Goal: Answer question/provide support

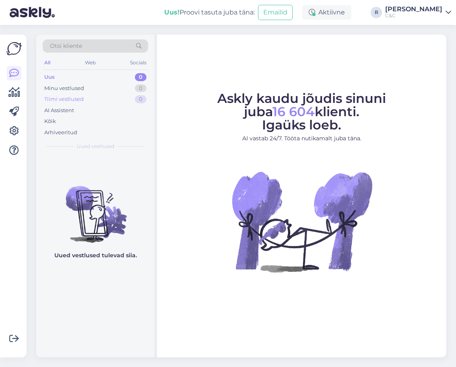
click at [122, 98] on div "Tiimi vestlused 0" at bounding box center [95, 99] width 105 height 11
click at [119, 87] on div "Minu vestlused 0" at bounding box center [95, 88] width 105 height 11
click at [433, 19] on div "Uus! Proovi tasuta [PERSON_NAME]: Emailid Aktiivne R [PERSON_NAME] C&C" at bounding box center [228, 12] width 456 height 25
click at [436, 9] on div "[PERSON_NAME]" at bounding box center [413, 9] width 57 height 6
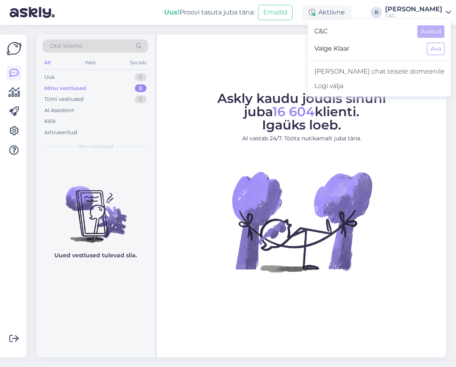
click at [434, 11] on div "[PERSON_NAME]" at bounding box center [413, 9] width 57 height 6
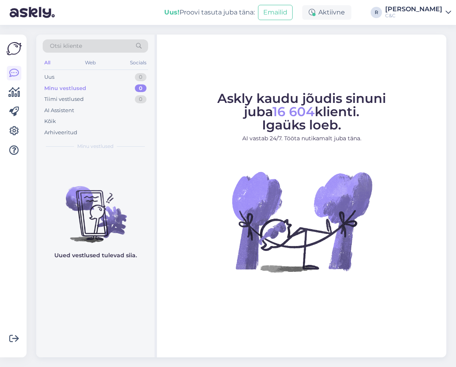
click at [434, 11] on div "[PERSON_NAME]" at bounding box center [413, 9] width 57 height 6
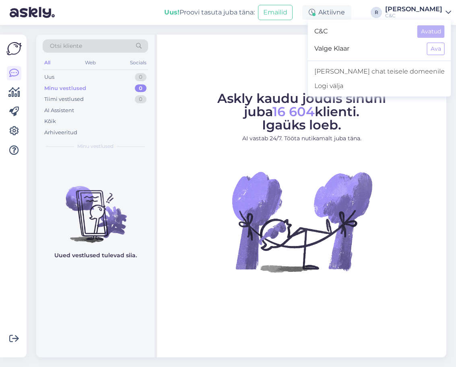
click at [429, 58] on div "C&C Avatud Valge Klaar Ava Lisa chat teisele domeenile Logi välja" at bounding box center [379, 58] width 143 height 77
click at [432, 51] on button "Ava" at bounding box center [436, 49] width 18 height 12
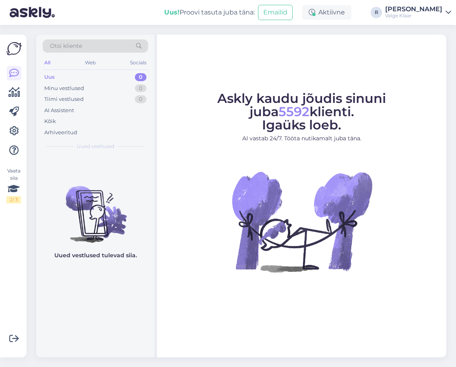
click at [437, 14] on div "Valge Klaar" at bounding box center [413, 15] width 57 height 6
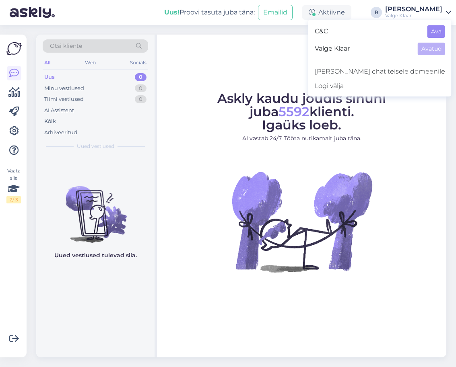
click at [435, 33] on button "Ava" at bounding box center [436, 31] width 18 height 12
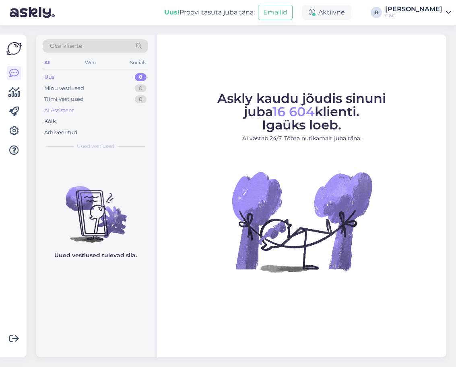
click at [69, 114] on div "AI Assistent" at bounding box center [95, 110] width 105 height 11
click at [66, 122] on div "Kõik" at bounding box center [95, 121] width 105 height 11
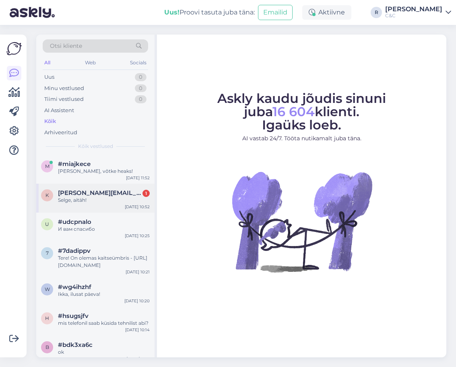
click at [106, 190] on span "[PERSON_NAME][EMAIL_ADDRESS][DOMAIN_NAME]" at bounding box center [100, 193] width 84 height 7
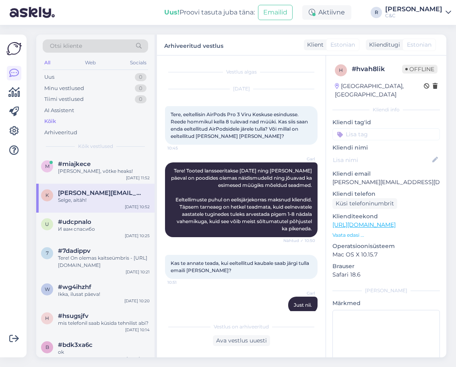
scroll to position [46, 0]
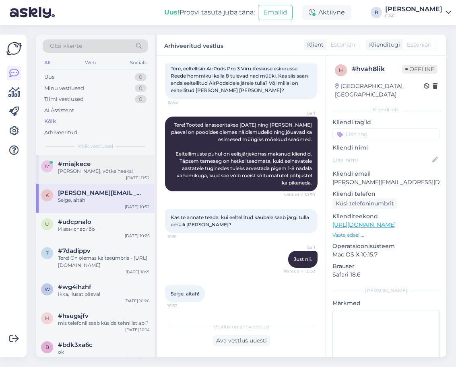
click at [111, 161] on div "#miajkece" at bounding box center [104, 164] width 92 height 7
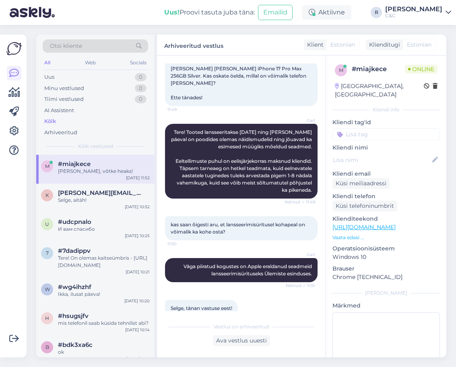
scroll to position [95, 0]
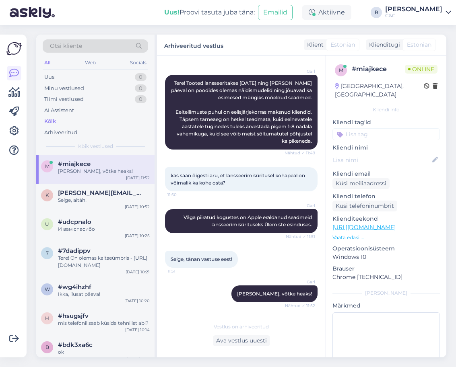
click at [107, 173] on div "m #miajkece Ikka, võtke heaks! Sep 17 11:52" at bounding box center [95, 169] width 118 height 29
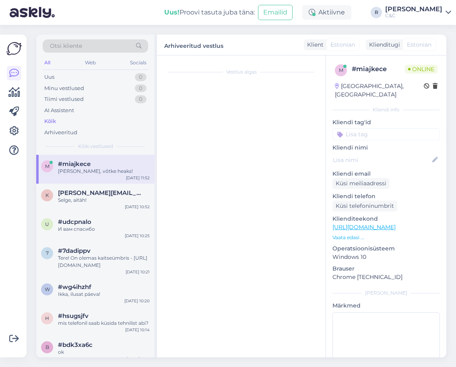
scroll to position [0, 0]
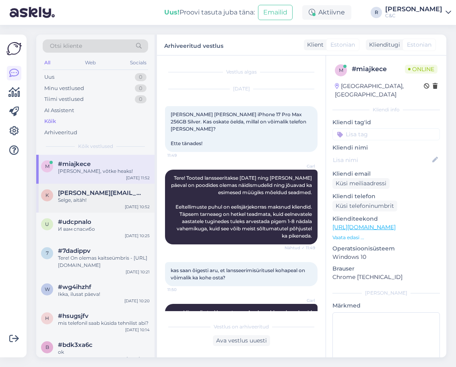
click at [102, 197] on div "Selge, aitäh!" at bounding box center [104, 200] width 92 height 7
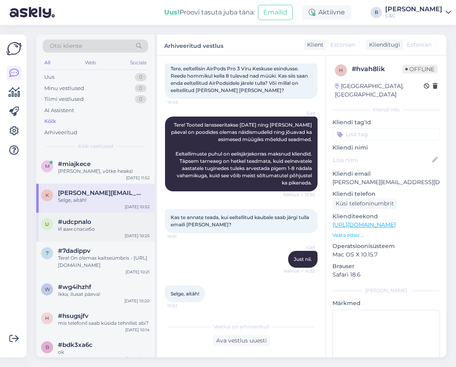
click at [96, 230] on div "u #udcpnalo И вам спасибо Sep 17 10:25" at bounding box center [95, 227] width 118 height 29
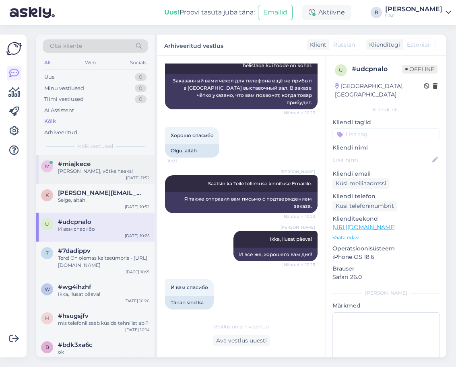
click at [112, 168] on div "[PERSON_NAME], võtke heaks!" at bounding box center [104, 171] width 92 height 7
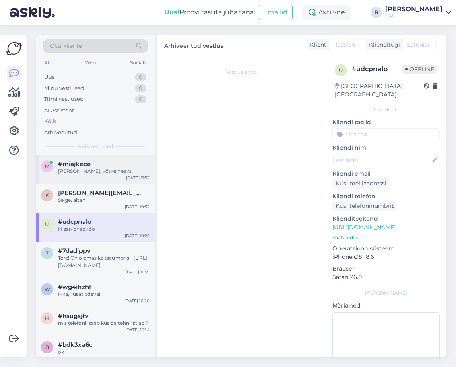
scroll to position [95, 0]
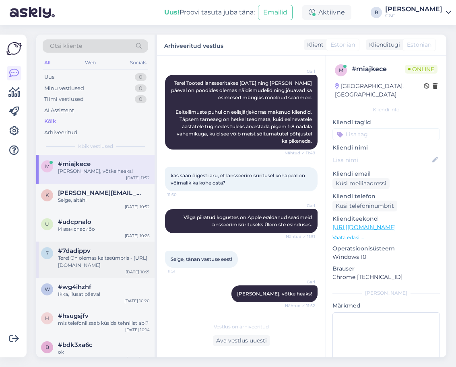
click at [102, 247] on div "#7dadippv" at bounding box center [104, 250] width 92 height 7
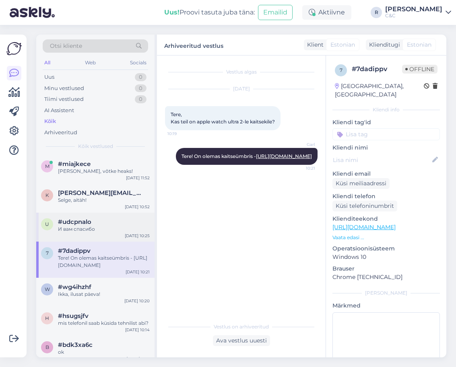
click at [102, 230] on div "u #udcpnalo И вам спасибо Sep 17 10:25" at bounding box center [95, 227] width 118 height 29
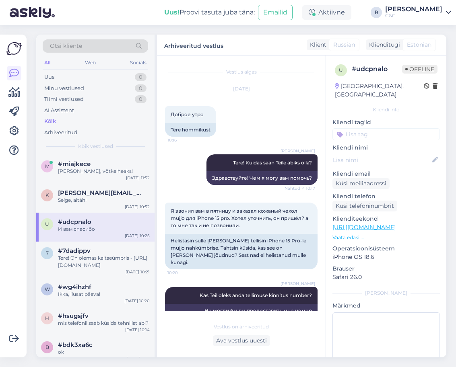
scroll to position [508, 0]
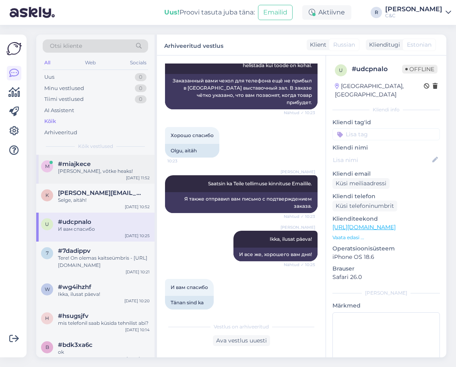
click at [103, 161] on div "#miajkece" at bounding box center [104, 164] width 92 height 7
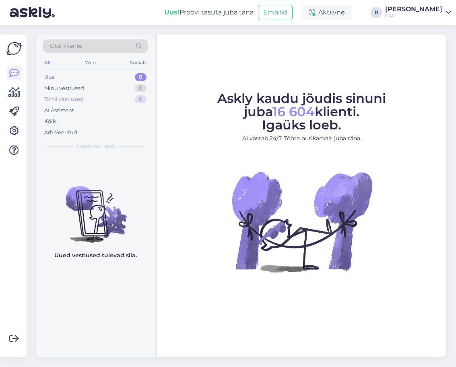
click at [116, 103] on div "Tiimi vestlused 0" at bounding box center [95, 99] width 105 height 11
click at [108, 110] on div "AI Assistent" at bounding box center [95, 110] width 105 height 11
click at [94, 118] on div "Kõik" at bounding box center [95, 121] width 105 height 11
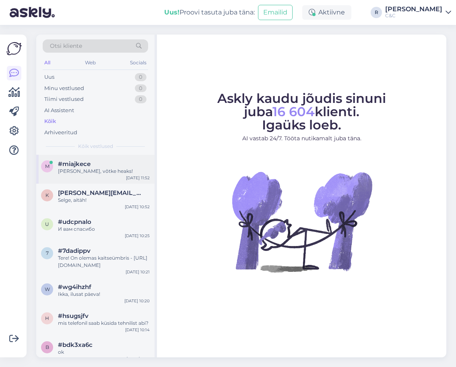
click at [96, 171] on div "[PERSON_NAME], võtke heaks!" at bounding box center [104, 171] width 92 height 7
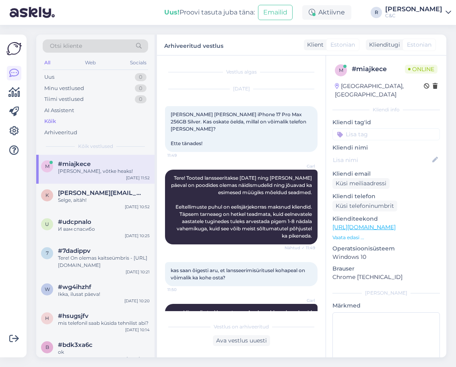
scroll to position [95, 0]
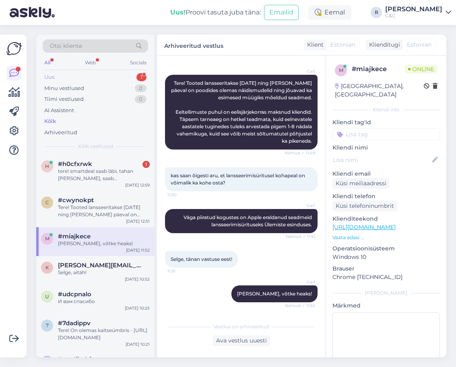
click at [103, 76] on div "Uus 1" at bounding box center [95, 77] width 105 height 11
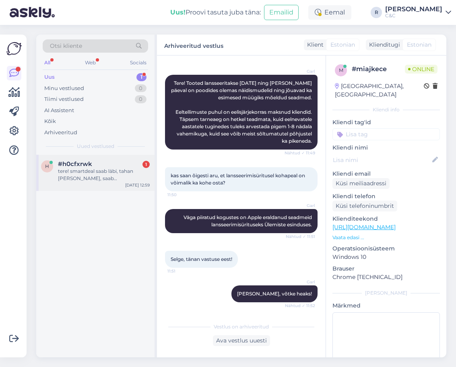
click at [72, 178] on div "tere! smartdeal saab läbi, tahan [PERSON_NAME], saab [PERSON_NAME]?" at bounding box center [104, 175] width 92 height 14
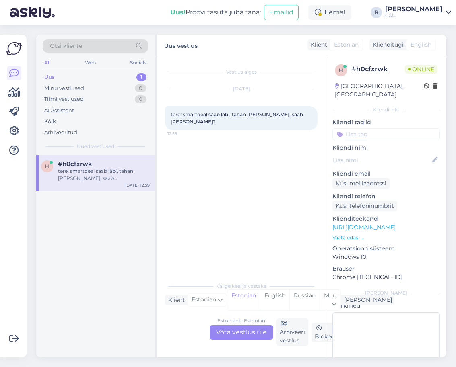
click at [249, 334] on div "Estonian to Estonian Võta vestlus üle" at bounding box center [242, 333] width 64 height 14
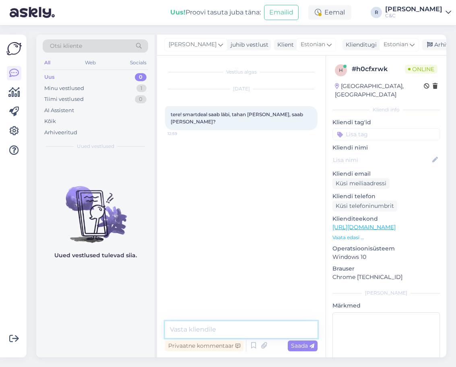
click at [237, 335] on textarea at bounding box center [241, 329] width 152 height 17
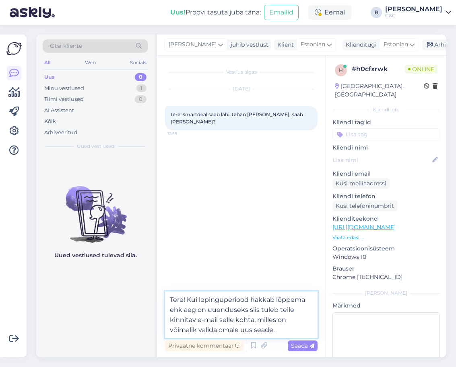
type textarea "Tere! Kui lepinguperiood hakkab lõppema ehk aeg on uuenduseks siis tuleb teile …"
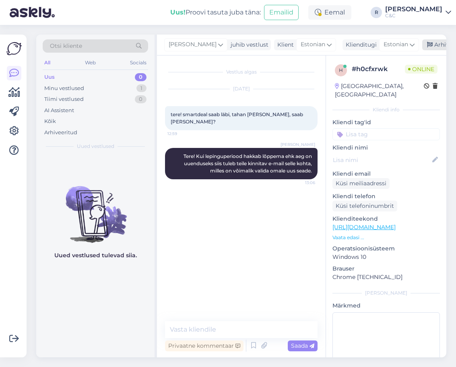
click at [422, 45] on div "Arhiveeri vestlus" at bounding box center [453, 44] width 62 height 11
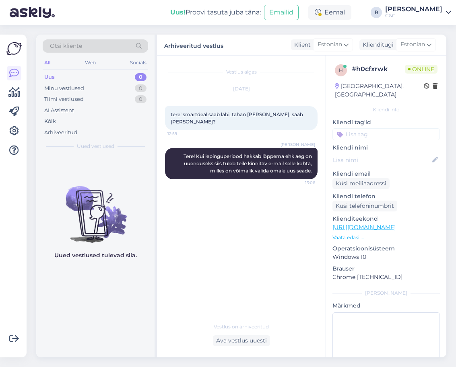
click at [403, 2] on div "Uus! Proovi tasuta [PERSON_NAME]: Emailid Eemal R [PERSON_NAME] C&C" at bounding box center [228, 12] width 456 height 25
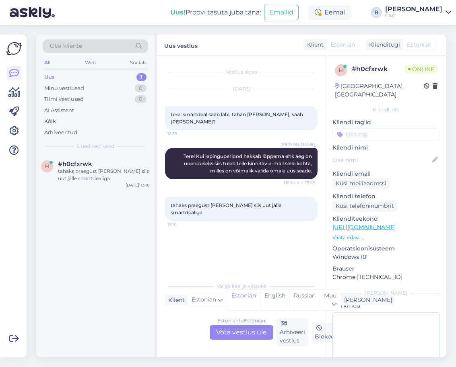
click at [236, 332] on div "Estonian to Estonian Võta vestlus üle" at bounding box center [242, 333] width 64 height 14
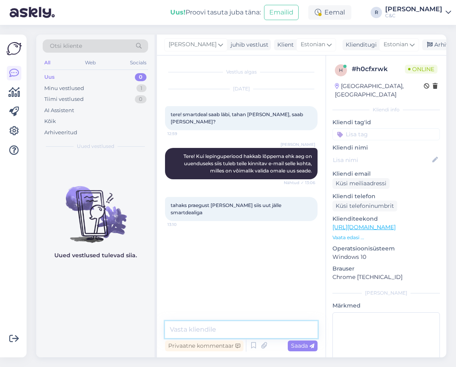
click at [236, 333] on textarea at bounding box center [241, 329] width 152 height 17
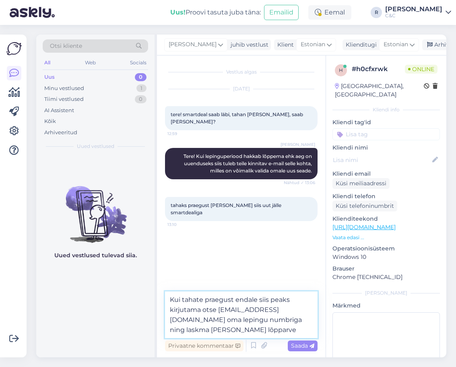
type textarea "Kui tahate praegust endale siis peaks kirjutama otse [EMAIL_ADDRESS][DOMAIN_NAM…"
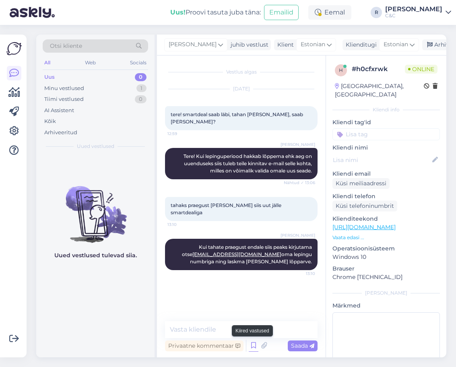
click at [252, 343] on icon at bounding box center [254, 346] width 10 height 12
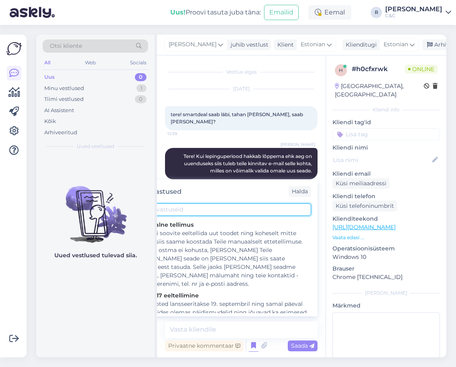
click at [230, 205] on input "text" at bounding box center [221, 210] width 180 height 12
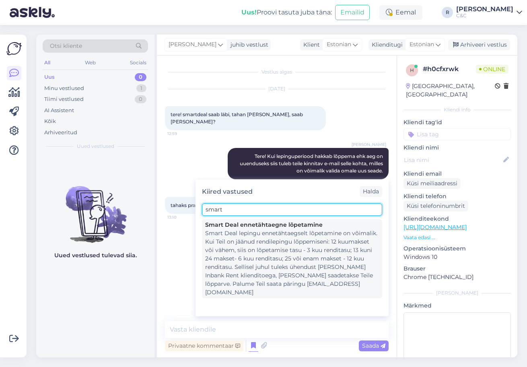
type input "smart"
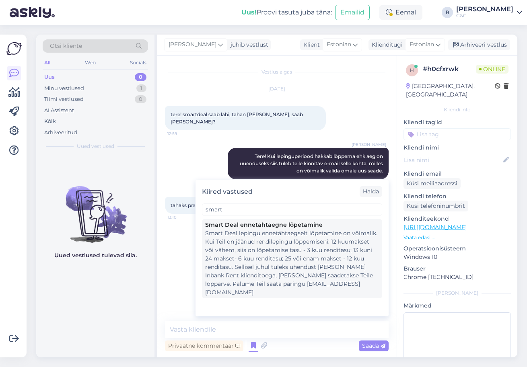
click at [261, 245] on div "Smart Deal lepingu ennetähtaegselt lõpetamine on võimalik. Kui Teil on jäänud r…" at bounding box center [292, 263] width 174 height 68
type textarea "Smart Deal lepingu ennetähtaegselt lõpetamine on võimalik. Kui Teil on jäänud r…"
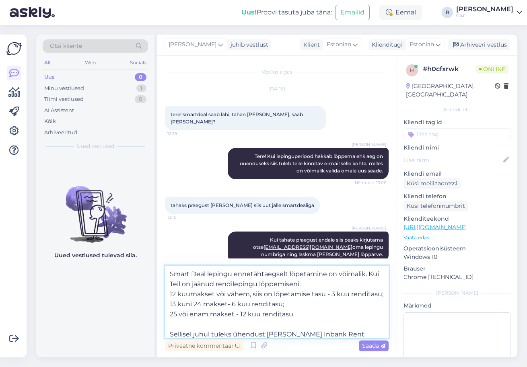
click at [269, 303] on textarea "Smart Deal lepingu ennetähtaegselt lõpetamine on võimalik. Kui Teil on jäänud r…" at bounding box center [277, 302] width 224 height 72
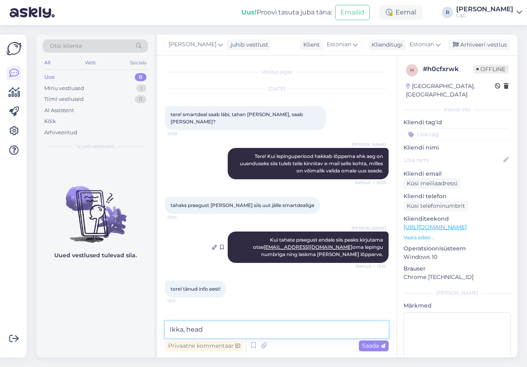
type textarea "Ikka, head!"
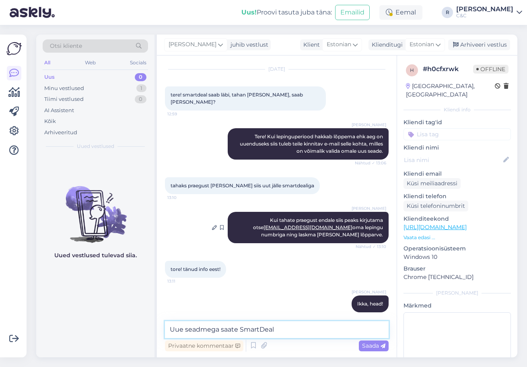
type textarea "Uue seadmega saate SmartDeali"
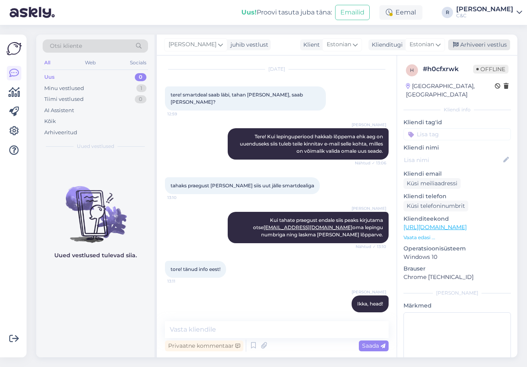
click at [455, 46] on div "Arhiveeri vestlus" at bounding box center [479, 44] width 62 height 11
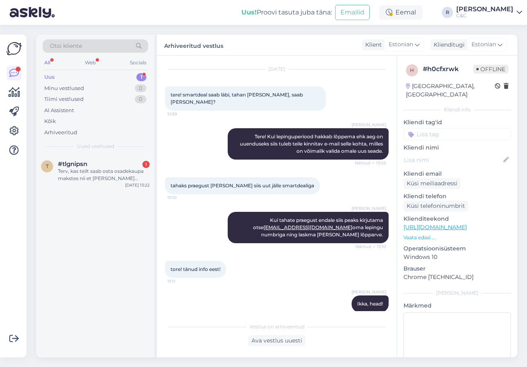
click at [114, 193] on div "t #tlgnipsn 1 Terv, kas teilt saab osta osadekaupa makstes nii et [PERSON_NAME]…" at bounding box center [95, 256] width 118 height 203
click at [117, 166] on div "#tlgnipsn 1" at bounding box center [104, 164] width 92 height 7
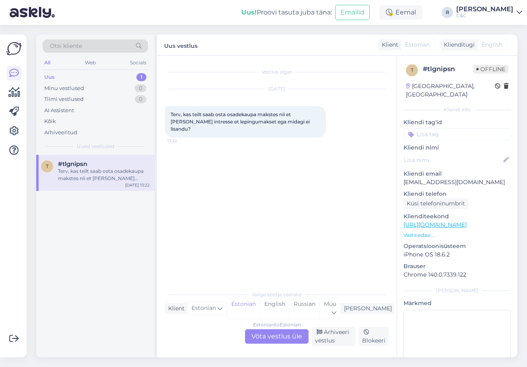
scroll to position [0, 0]
click at [276, 336] on div "Estonian to Estonian Võta vestlus üle" at bounding box center [277, 337] width 64 height 14
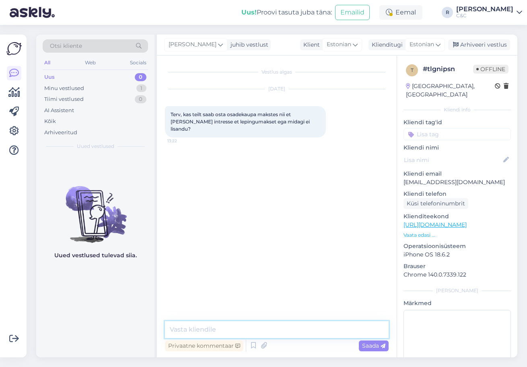
click at [272, 330] on textarea at bounding box center [277, 329] width 224 height 17
drag, startPoint x: 262, startPoint y: 332, endPoint x: 190, endPoint y: 332, distance: 72.0
click at [190, 332] on textarea "Tere! On variant kasutada" at bounding box center [277, 329] width 224 height 17
paste textarea "[URL][DOMAIN_NAME]"
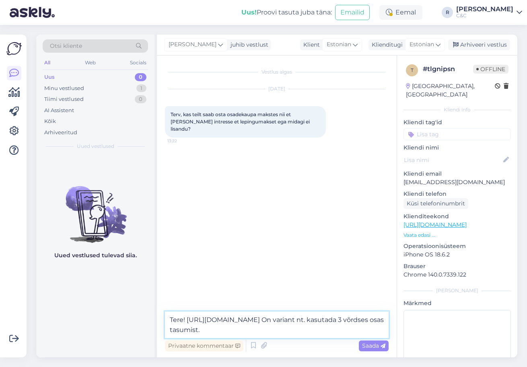
type textarea "Tere! [URL][DOMAIN_NAME] On variant nt. kasutada 3 võrdses osas tasumist."
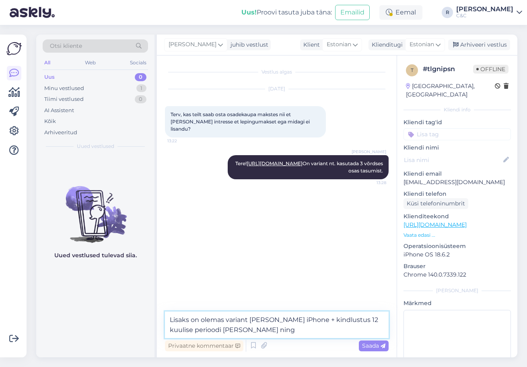
drag, startPoint x: 294, startPoint y: 332, endPoint x: 339, endPoint y: 319, distance: 46.9
click at [339, 319] on textarea "Lisaks on olemas variant [PERSON_NAME] iPhone + kindlustus 12 kuulise perioodi …" at bounding box center [277, 325] width 224 height 27
type textarea "Lisaks on olemas variant [PERSON_NAME] iPhone + kindlustus - sellisel juhul on …"
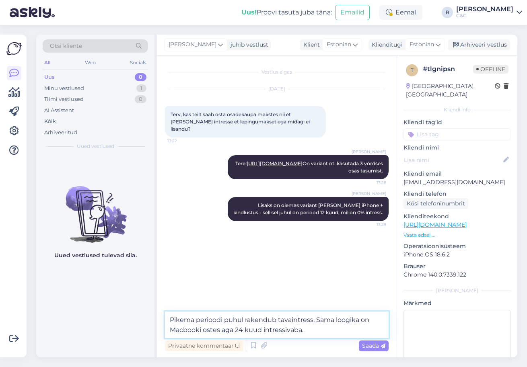
type textarea "Pikema perioodi puhul rakendub tavaintress. Sama loogika on Macbooki ostes aga …"
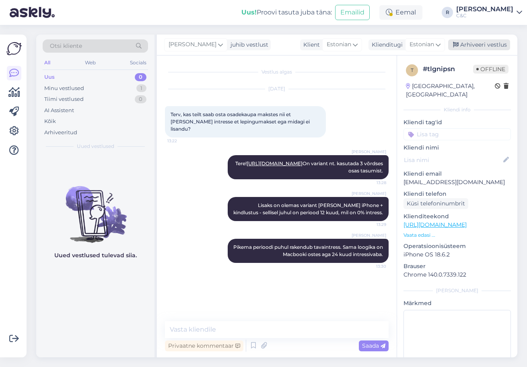
click at [455, 41] on div "Arhiveeri vestlus" at bounding box center [479, 44] width 62 height 11
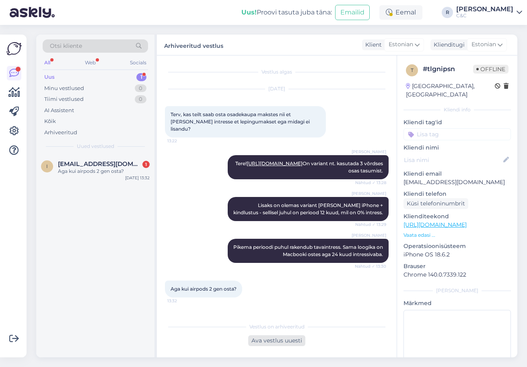
click at [293, 338] on div "Ava vestlus uuesti" at bounding box center [276, 341] width 57 height 11
click at [273, 341] on div "Ava vestlus uuesti" at bounding box center [276, 341] width 57 height 11
click at [272, 341] on div "Ava vestlus uuesti" at bounding box center [276, 341] width 57 height 11
click at [278, 345] on div "Ava vestlus uuesti" at bounding box center [276, 341] width 57 height 11
click at [278, 344] on div "Ava vestlus uuesti" at bounding box center [276, 341] width 57 height 11
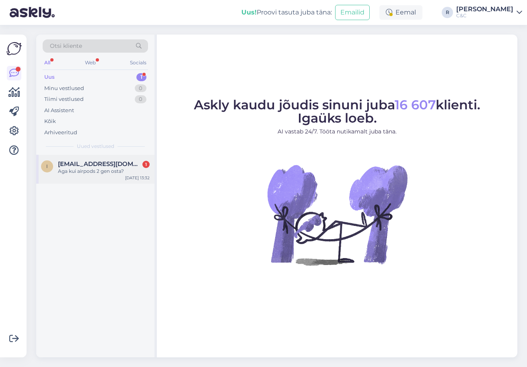
click at [111, 171] on div "Aga kui airpods 2 gen osta?" at bounding box center [104, 171] width 92 height 7
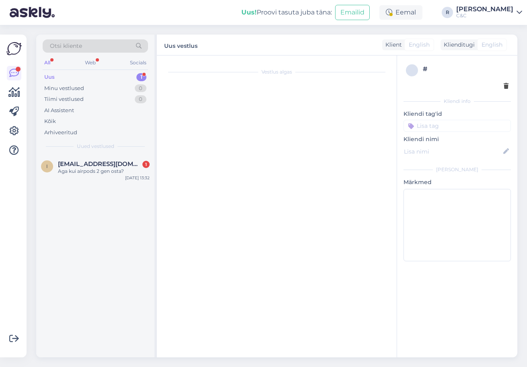
scroll to position [20, 0]
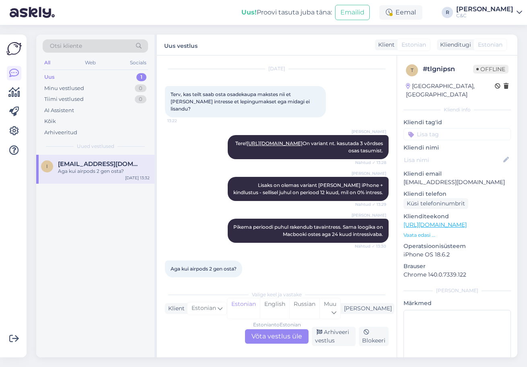
click at [286, 345] on div "Estonian to Estonian Võta vestlus üle Arhiveeri vestlus Blokeeri" at bounding box center [277, 336] width 224 height 19
click at [286, 343] on div "Estonian to Estonian Võta vestlus üle" at bounding box center [277, 337] width 64 height 14
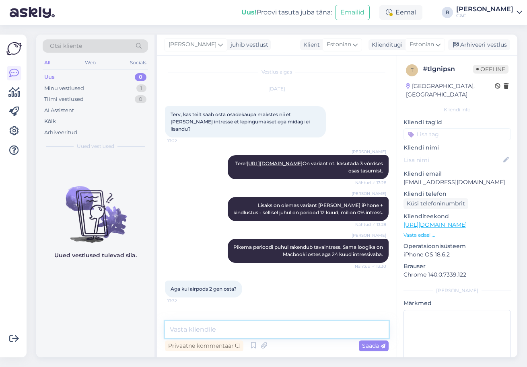
click at [276, 332] on textarea at bounding box center [277, 329] width 224 height 17
type textarea "Siis on laual ainult maksa 3 osas variant."
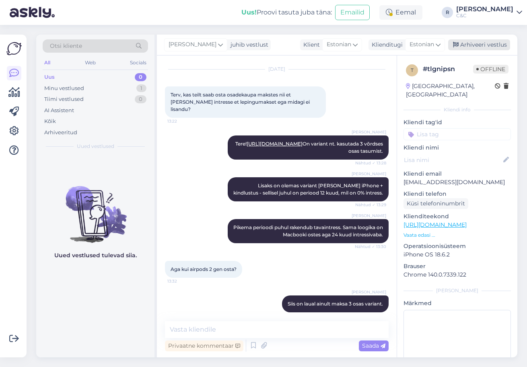
click at [473, 48] on div "Arhiveeri vestlus" at bounding box center [479, 44] width 62 height 11
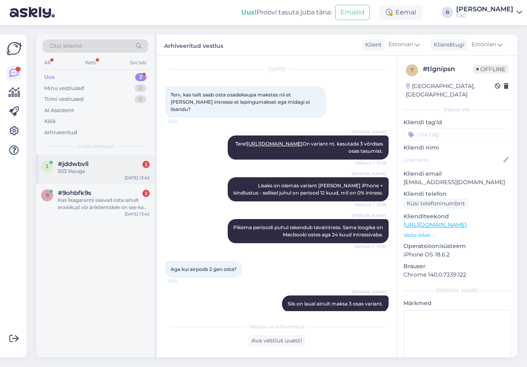
click at [99, 164] on div "#jddwbvll 2" at bounding box center [104, 164] width 92 height 7
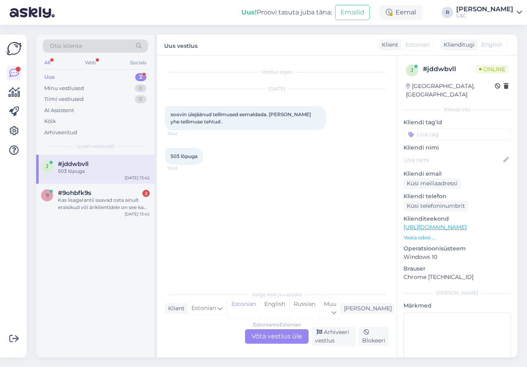
click at [274, 338] on div "Estonian to Estonian Võta vestlus üle" at bounding box center [277, 337] width 64 height 14
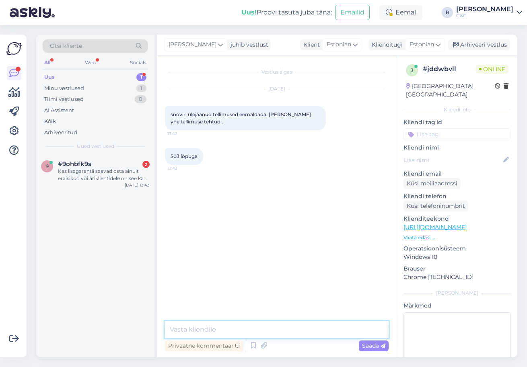
click at [232, 326] on textarea at bounding box center [277, 329] width 224 height 17
type textarea "Tere! Oleks vaja"
click at [67, 175] on div "Kas lisagarantii saavad osta ainult eraisikud või äriklientidele on see ka võim…" at bounding box center [104, 175] width 92 height 14
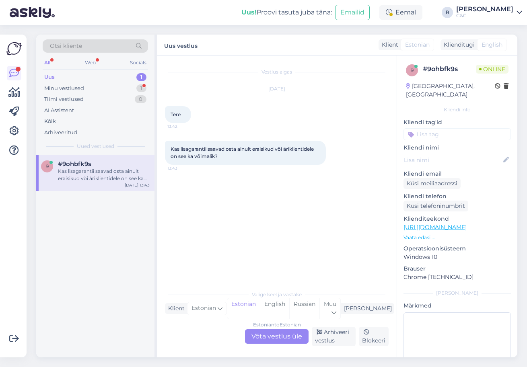
click at [285, 341] on div "Estonian to Estonian Võta vestlus üle" at bounding box center [277, 337] width 64 height 14
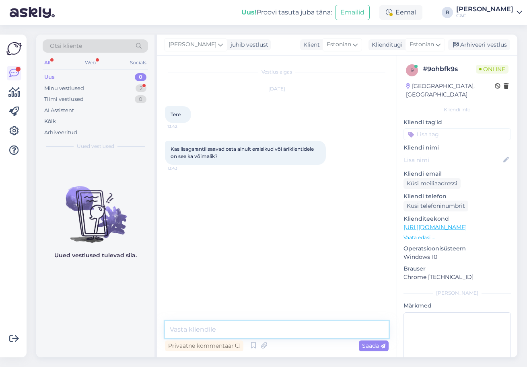
click at [267, 331] on textarea at bounding box center [277, 329] width 224 height 17
type textarea "Tere! On ka äriklientidele see variant olemas."
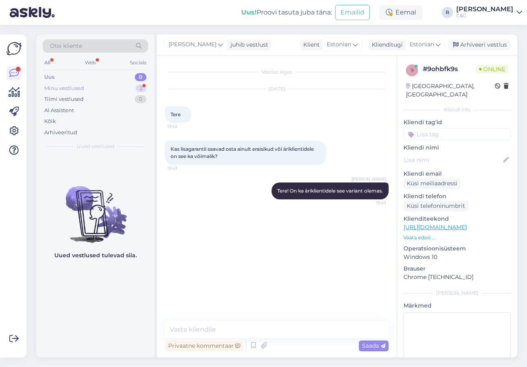
click at [127, 88] on div "Minu vestlused 2" at bounding box center [95, 88] width 105 height 11
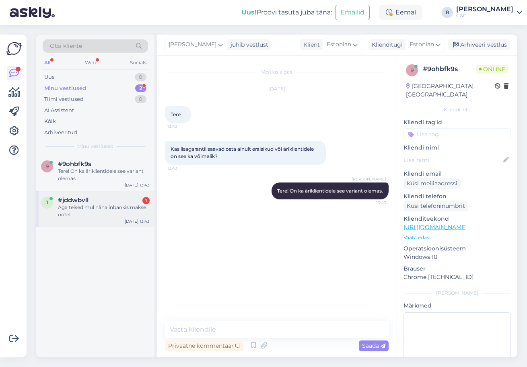
click at [101, 194] on div "j #jddwbvll 1 Aga teised mul näha inbankis makse ootel Sep 17 13:43" at bounding box center [95, 209] width 118 height 36
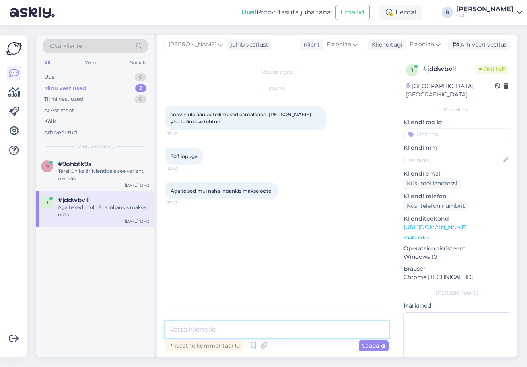
click at [231, 335] on textarea at bounding box center [277, 329] width 224 height 17
type textarea "Tere! Oleks tarvis tellimuse numbrit."
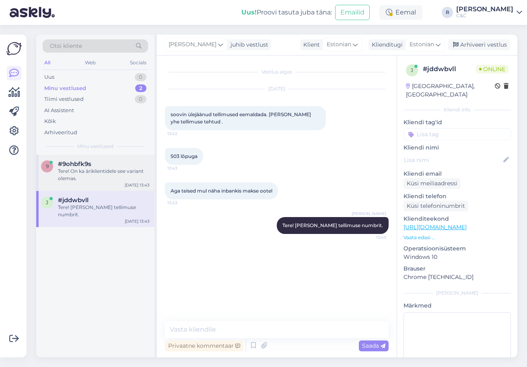
click at [117, 164] on div "#9ohbfk9s" at bounding box center [104, 164] width 92 height 7
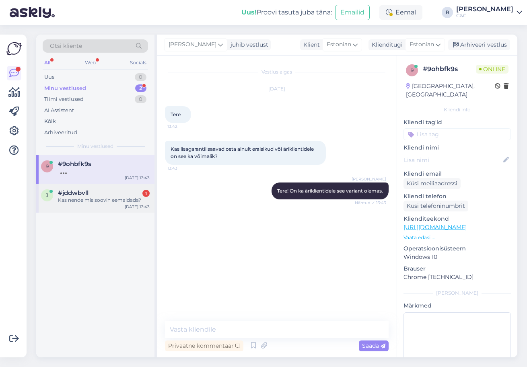
click at [132, 198] on div "Kas nende mis soovin eemaldada?" at bounding box center [104, 200] width 92 height 7
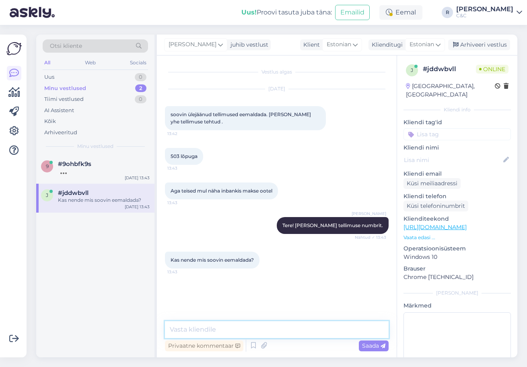
click at [241, 329] on textarea at bounding box center [277, 329] width 224 height 17
type textarea "Täpselt :)"
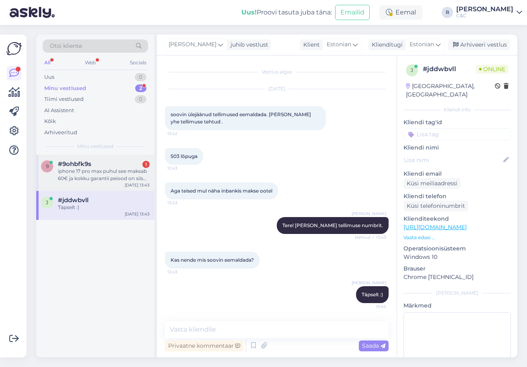
click at [89, 178] on div "iphone 17 pro max puhul see maksab 60€ ja kokku garantii peiood on siis 24 kuud?" at bounding box center [104, 175] width 92 height 14
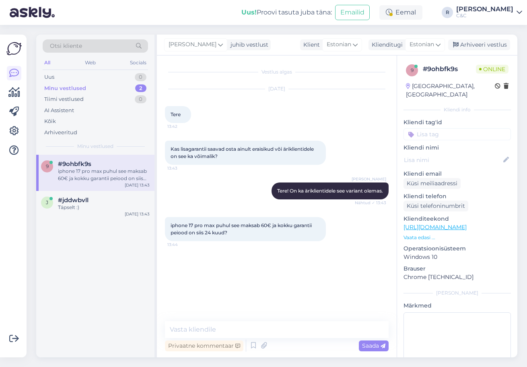
click at [446, 224] on link "https://www.shop.cec.ee/lisagarantii" at bounding box center [435, 227] width 63 height 7
click at [207, 334] on textarea at bounding box center [277, 329] width 224 height 17
paste textarea "Sissemakse kuutasulisele täiskaitseteenusele (iPhone 17 Pro Max/24 kuud) (+16,0…"
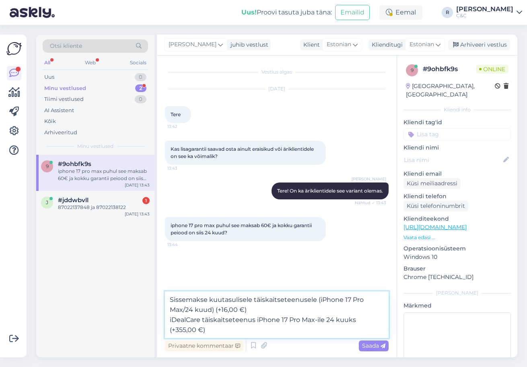
click at [291, 307] on textarea "Sissemakse kuutasulisele täiskaitseteenusele (iPhone 17 Pro Max/24 kuud) (+16,0…" at bounding box center [277, 315] width 224 height 47
drag, startPoint x: 214, startPoint y: 299, endPoint x: 159, endPoint y: 298, distance: 54.3
click at [159, 298] on div "Vestlus algas Sep 17 2025 Tere 13:42 Kas lisagarantii saavad osta ainult eraisi…" at bounding box center [277, 207] width 240 height 302
click at [213, 299] on textarea "Kuutasulisele täiskaitseteenusele (iPhone 17 Pro Max/24 kuud) (+16,00 € kuus) i…" at bounding box center [277, 315] width 224 height 47
click at [272, 301] on textarea "Kuutasuline täiskaitseteenusele (iPhone 17 Pro Max/24 kuud) (+16,00 € kuus) iDe…" at bounding box center [277, 315] width 224 height 47
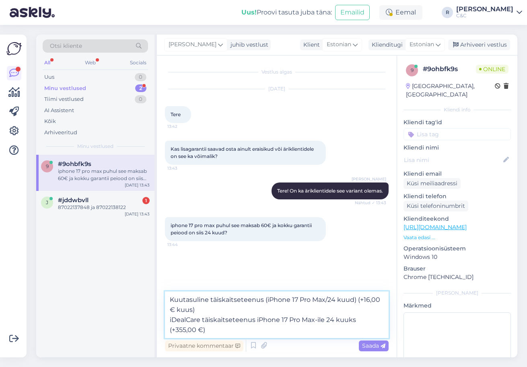
click at [334, 310] on textarea "Kuutasuline täiskaitseteenus (iPhone 17 Pro Max/24 kuud) (+16,00 € kuus) iDealC…" at bounding box center [277, 315] width 224 height 47
click at [332, 328] on textarea "Kuutasuline täiskaitseteenus (iPhone 17 Pro Max/24 kuud) (+16,00 € kuus) iDealC…" at bounding box center [277, 315] width 224 height 47
type textarea "Kuutasuline täiskaitseteenus (iPhone 17 Pro Max/24 kuud) (+16,00 € kuus) iDealC…"
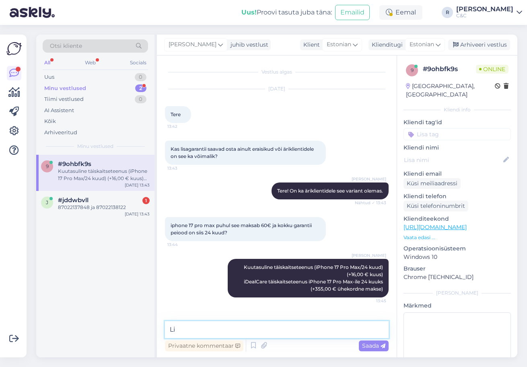
type textarea "L"
type textarea "Oi vabandust, lisagarantiid mainisite mitte kindlustust."
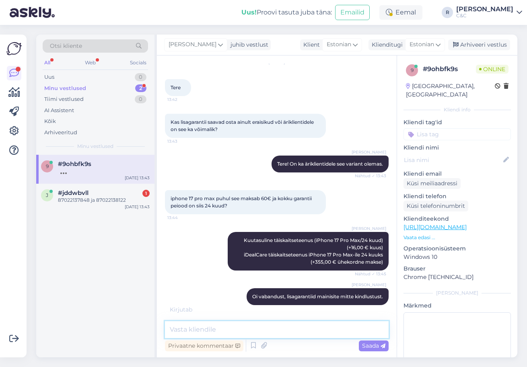
paste textarea "iDealWarranty lisagarantii 12 kuud 1201€-1600€ tootele (+60,00 €) iDealWarranty…"
type textarea "iDealWarranty lisagarantii 12 kuud 1201€-1600€ tootele (+60,00 €) iDealWarranty…"
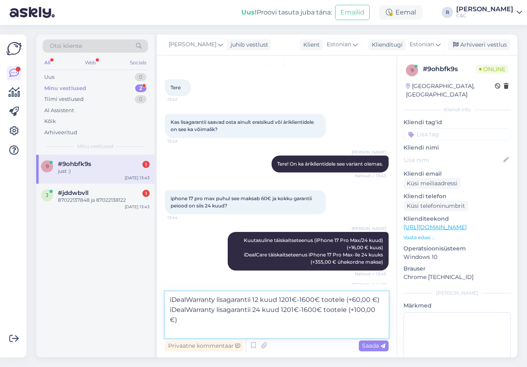
scroll to position [91, 0]
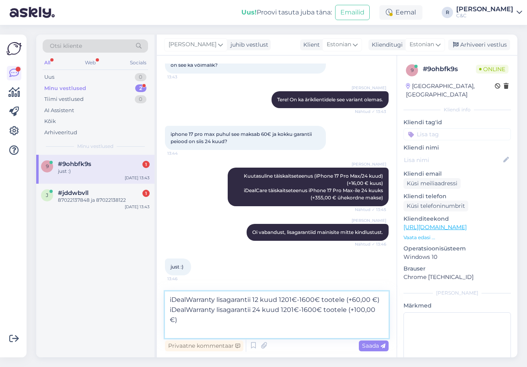
click at [263, 313] on textarea "iDealWarranty lisagarantii 12 kuud 1201€-1600€ tootele (+60,00 €) iDealWarranty…" at bounding box center [277, 315] width 224 height 47
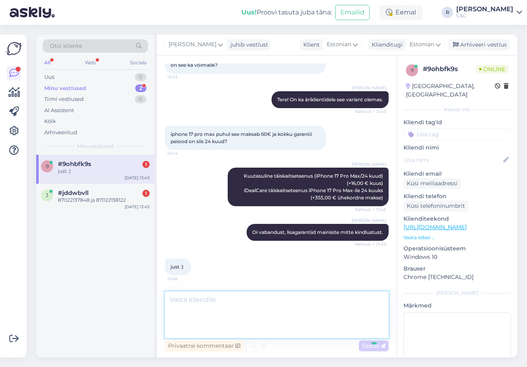
scroll to position [118, 0]
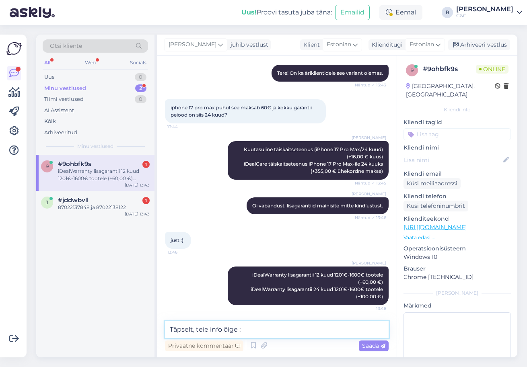
type textarea "Täpselt, teie info õige :)"
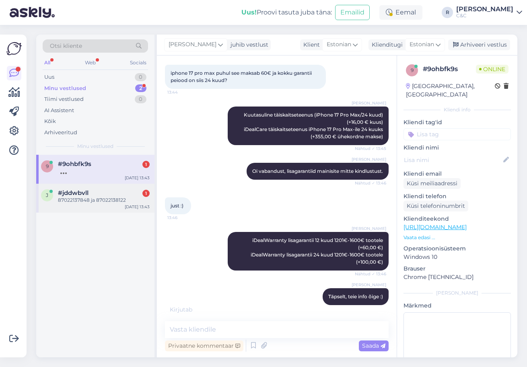
click at [97, 202] on div "87022137848 ja 87022138122" at bounding box center [104, 200] width 92 height 7
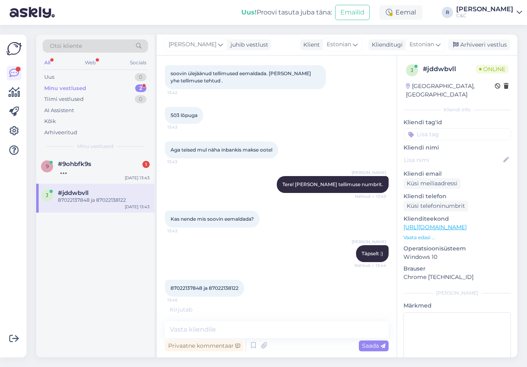
click at [188, 288] on span "87022137848 ja 87022138122" at bounding box center [205, 288] width 68 height 6
copy span "87022137848"
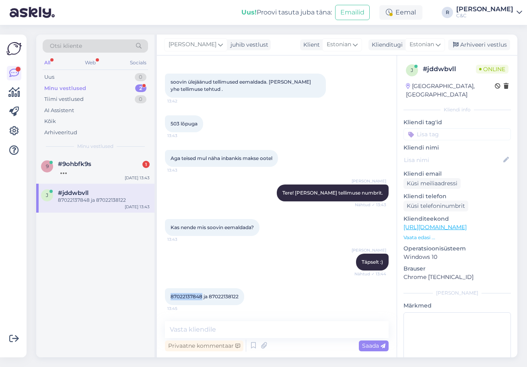
scroll to position [33, 0]
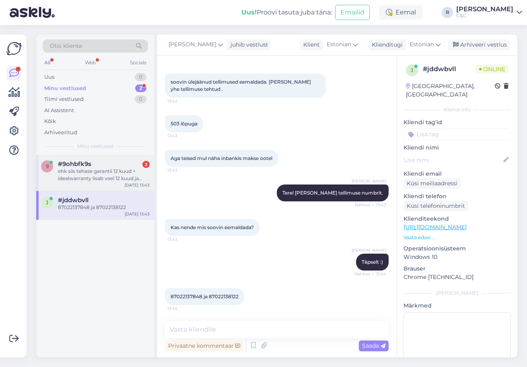
click at [128, 171] on div "ehk siis tehase garantii 12 kuud + idealwarranty lisab veel 12 kuud ja kokku on…" at bounding box center [104, 175] width 92 height 14
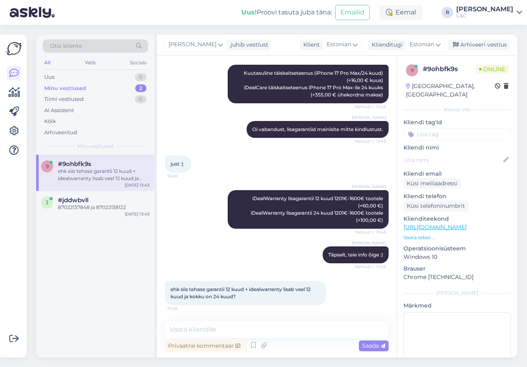
scroll to position [194, 0]
click at [245, 332] on textarea at bounding box center [277, 329] width 224 height 17
type textarea "Täpselt nii. :)"
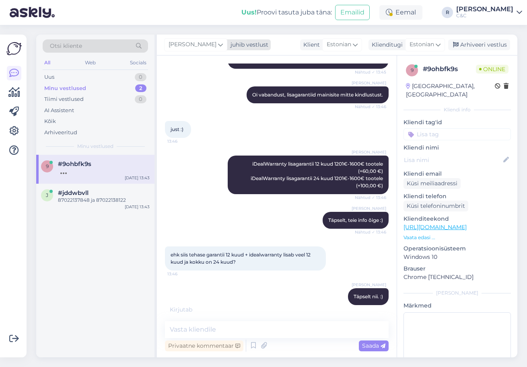
click at [190, 39] on div "[PERSON_NAME]" at bounding box center [195, 44] width 63 height 13
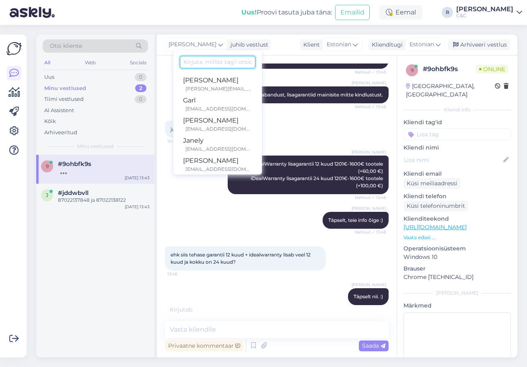
scroll to position [264, 0]
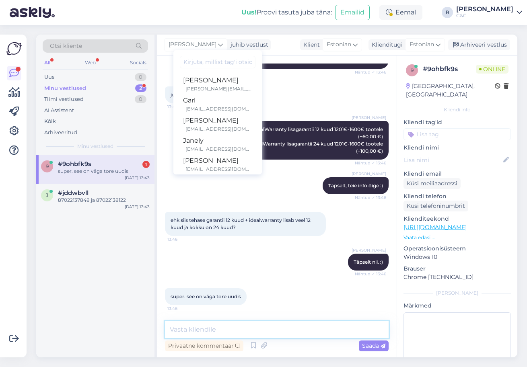
click at [206, 329] on textarea at bounding box center [277, 329] width 224 height 17
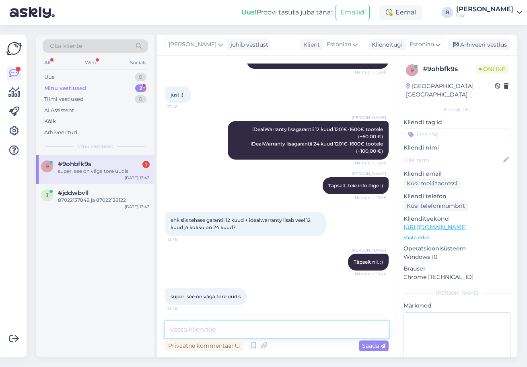
click at [270, 338] on textarea at bounding box center [277, 329] width 224 height 17
type textarea "Kui lisate toote ostukorvi siis saate peale"
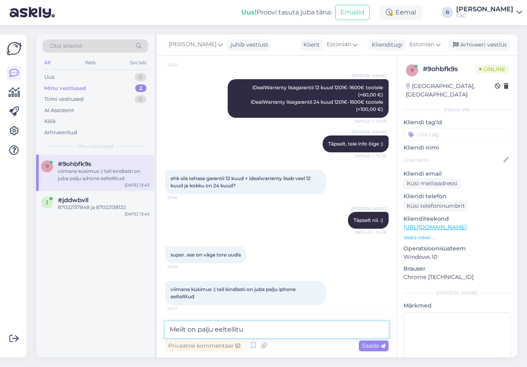
type textarea "Meilt on palju eeltellitud"
type textarea "Vastab tõele :)"
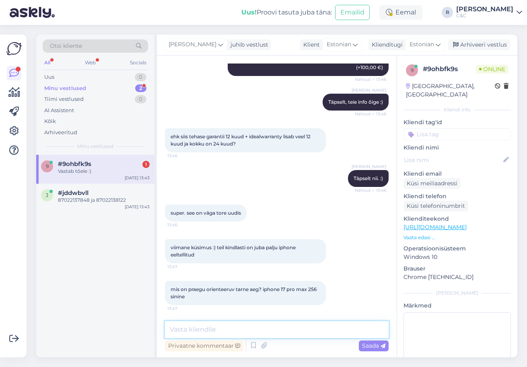
scroll to position [382, 0]
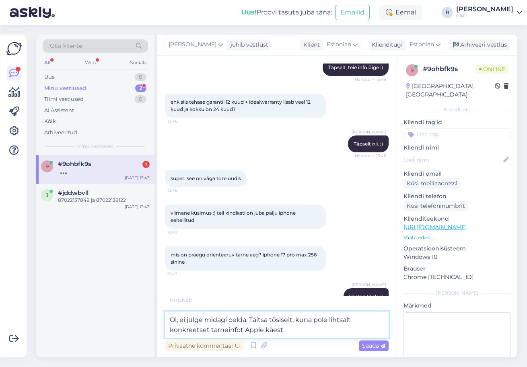
type textarea "Oi, ei julge midagi öelda. Täitsa tõsiselt, kuna pole lihtsalt konkreetset tarn…"
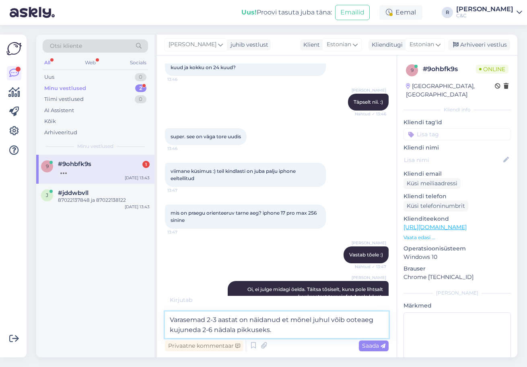
type textarea "Varasemad 2-3 aastat on näidanud et mõnel juhul võib ooteaeg kujuneda 2-6 nädal…"
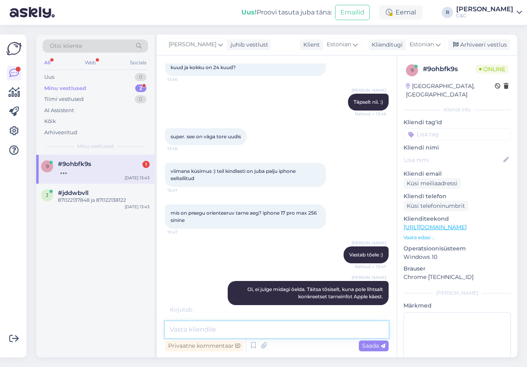
scroll to position [466, 0]
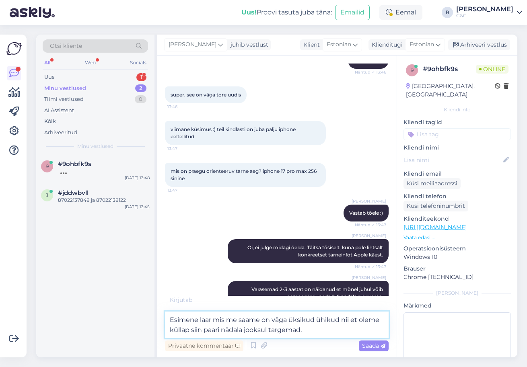
type textarea "Esimene laar mis me saame on väga üksikud ühikud nii et oleme küllap siin paari…"
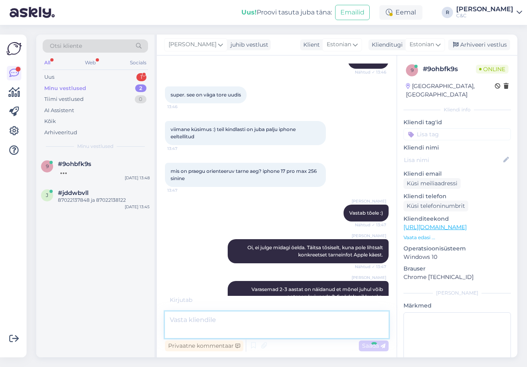
scroll to position [507, 0]
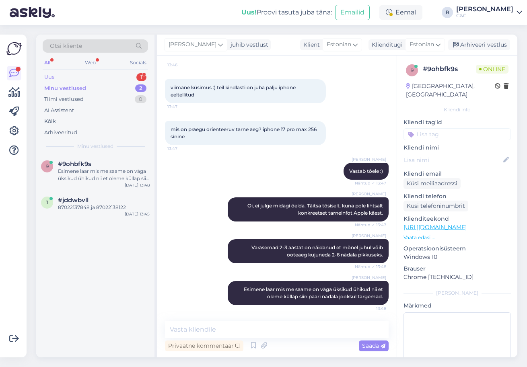
click at [115, 76] on div "Uus 1" at bounding box center [95, 77] width 105 height 11
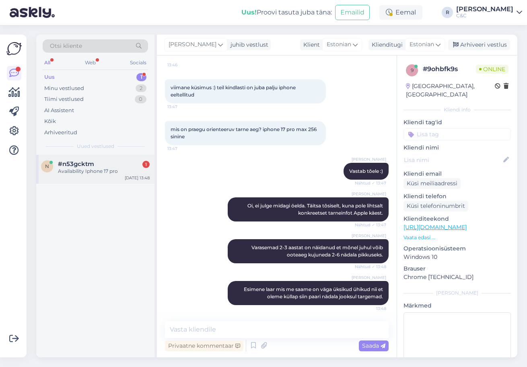
click at [82, 178] on div "n #n53gcktm 1 Availability Iphone 17 pro Sep 17 13:48" at bounding box center [95, 169] width 118 height 29
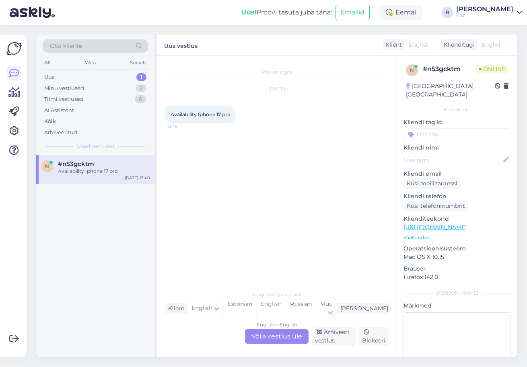
click at [264, 336] on div "English to English Võta vestlus üle" at bounding box center [277, 337] width 64 height 14
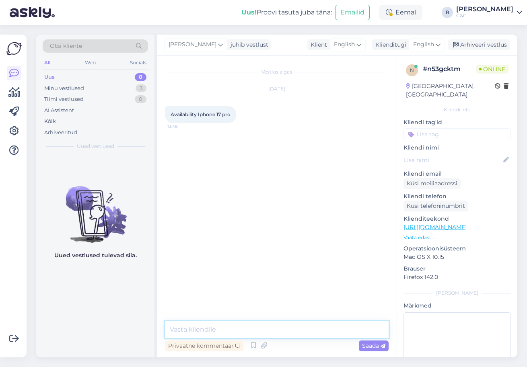
click at [258, 330] on textarea at bounding box center [277, 329] width 224 height 17
click at [250, 345] on icon at bounding box center [254, 346] width 10 height 12
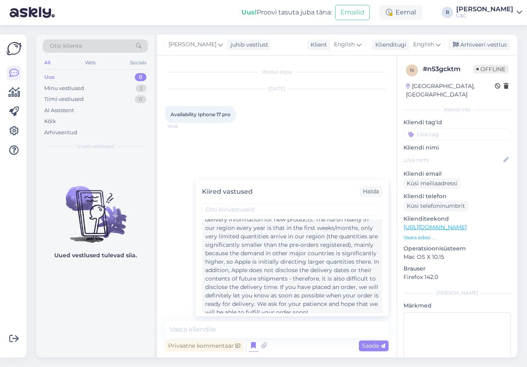
scroll to position [367, 0]
click at [265, 263] on div "Hello! Unfortunately, there is currently no more accurate delivery information …" at bounding box center [292, 263] width 174 height 110
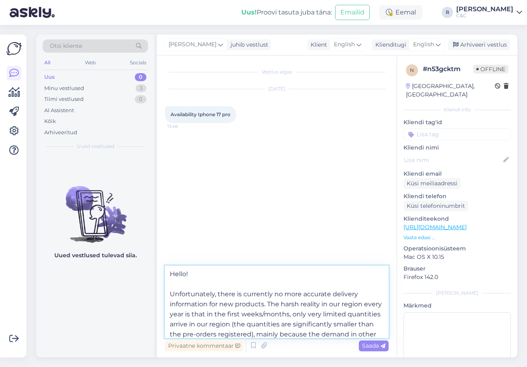
click at [249, 309] on textarea "Hello! Unfortunately, there is currently no more accurate delivery information …" at bounding box center [277, 302] width 224 height 72
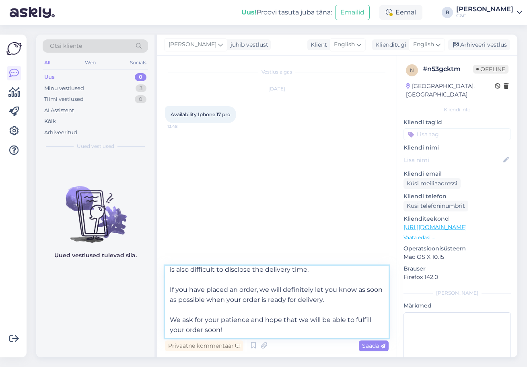
scroll to position [115, 0]
click at [272, 313] on textarea "Hello! Unfortunately, there is currently no more accurate delivery information …" at bounding box center [277, 302] width 224 height 72
drag, startPoint x: 257, startPoint y: 310, endPoint x: 157, endPoint y: 286, distance: 102.6
click at [157, 286] on div "Otsi kliente All Web Socials Uus 0 Minu vestlused 3 Tiimi vestlused 0 AI Assist…" at bounding box center [276, 196] width 481 height 323
drag, startPoint x: 245, startPoint y: 334, endPoint x: 150, endPoint y: 281, distance: 108.3
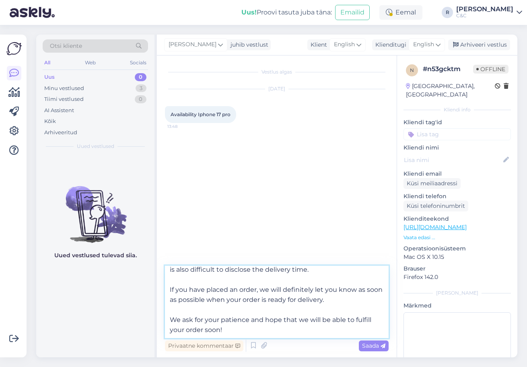
click at [150, 281] on div "Otsi kliente All Web Socials Uus 0 Minu vestlused 3 Tiimi vestlused 0 AI Assist…" at bounding box center [276, 196] width 481 height 323
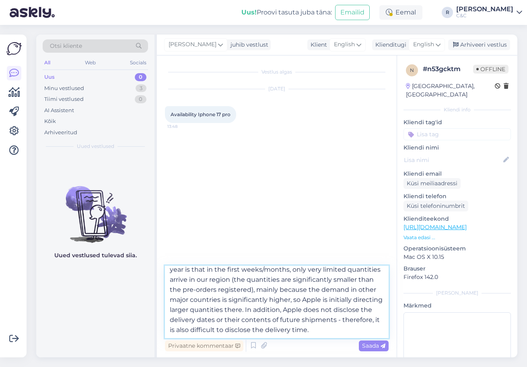
scroll to position [65, 0]
type textarea "Hello! Unfortunately, there is currently no more accurate delivery information …"
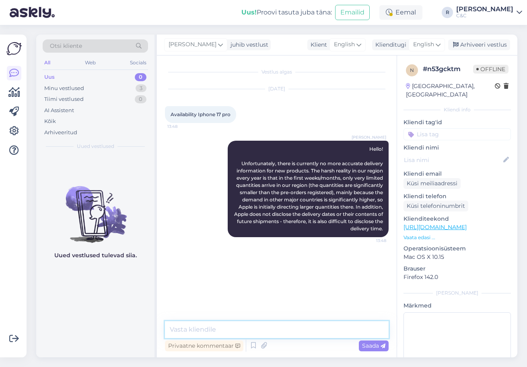
scroll to position [0, 0]
click at [114, 94] on div "Tiimi vestlused 0" at bounding box center [95, 99] width 105 height 11
click at [114, 90] on div "Minu vestlused 3" at bounding box center [95, 88] width 105 height 11
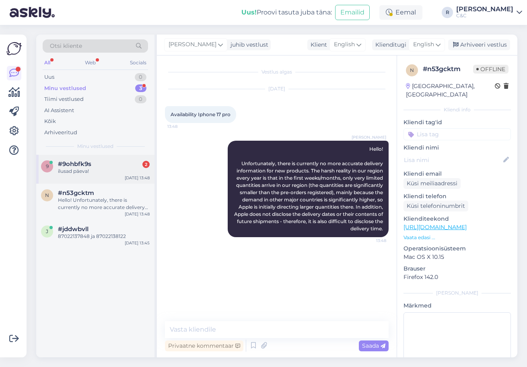
click at [107, 176] on div "9 #9ohbfk9s 2 ilusad päeva! Sep 17 13:48" at bounding box center [95, 169] width 118 height 29
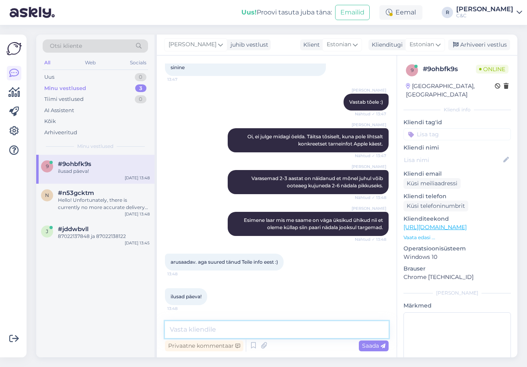
click at [244, 336] on textarea at bounding box center [277, 329] width 224 height 17
type textarea "Teile ka! :)"
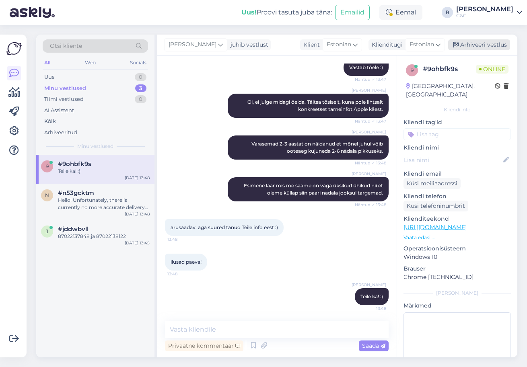
click at [490, 48] on div "Arhiveeri vestlus" at bounding box center [479, 44] width 62 height 11
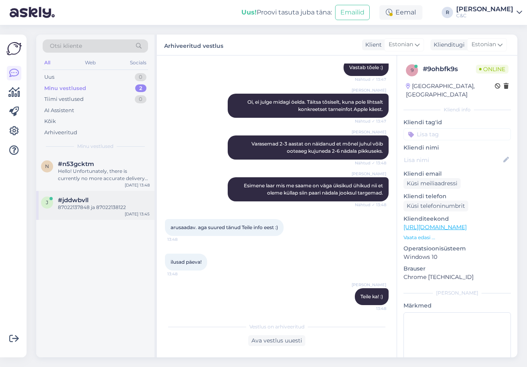
click at [84, 204] on div "87022137848 ja 87022138122" at bounding box center [104, 207] width 92 height 7
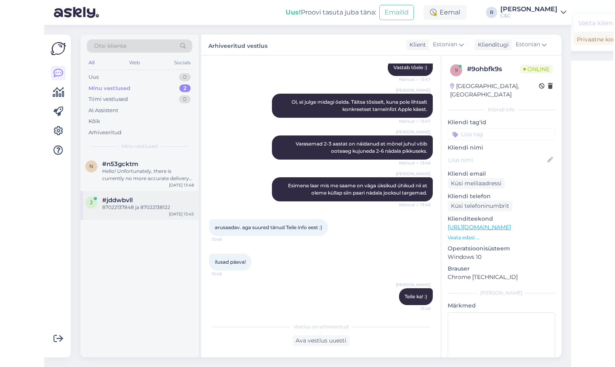
scroll to position [33, 0]
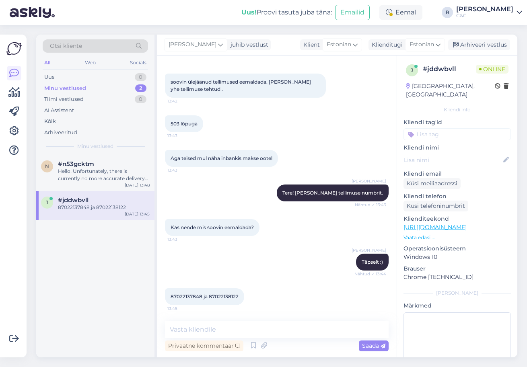
click at [189, 298] on span "87022137848 ja 87022138122" at bounding box center [205, 297] width 68 height 6
copy span "87022137848"
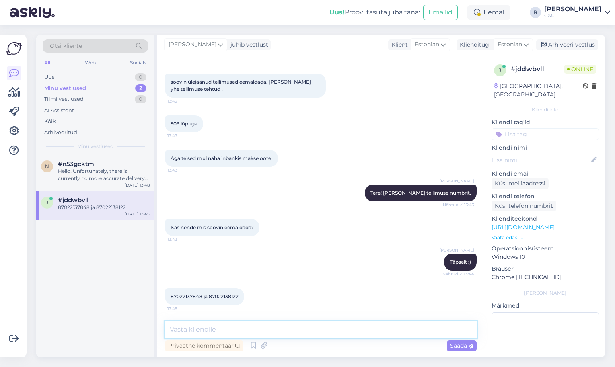
click at [206, 334] on textarea at bounding box center [321, 329] width 312 height 17
type textarea "Saan aru"
click at [218, 296] on span "87022137848 ja 87022138122" at bounding box center [205, 297] width 68 height 6
copy div "87022138122 13:45"
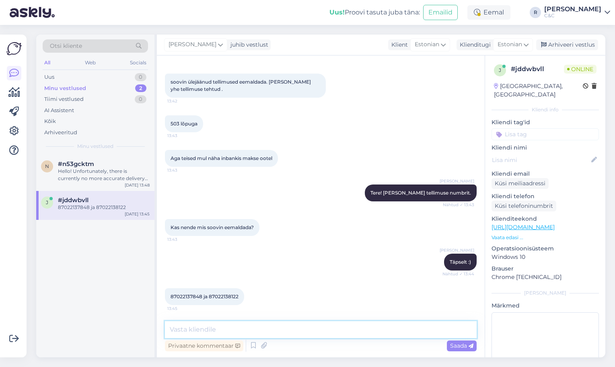
click at [198, 324] on textarea at bounding box center [321, 329] width 312 height 17
paste textarea "87022138258"
type textarea "Tühistasin need ära ja alles jäi 87022138258 :)"
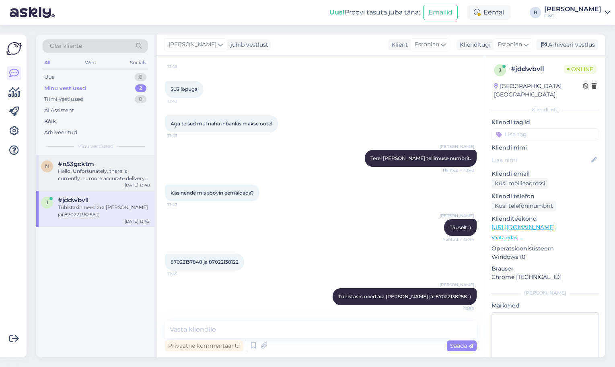
click at [103, 176] on div "Hello! Unfortunately, there is currently no more accurate delivery information …" at bounding box center [104, 175] width 92 height 14
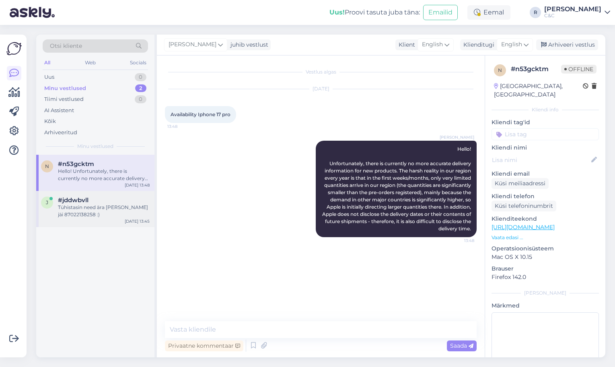
click at [129, 216] on div "Tühistasin need ära ja alles jäi 87022138258 :)" at bounding box center [104, 211] width 92 height 14
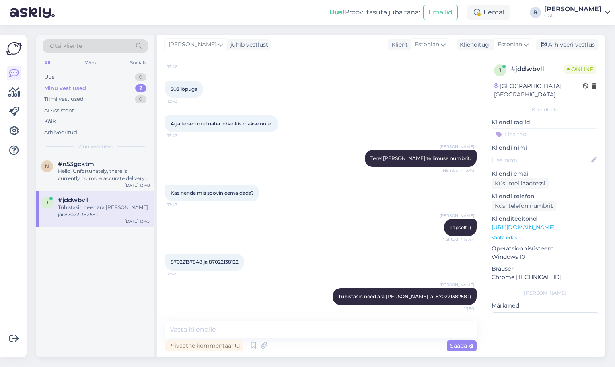
click at [273, 2] on div "Uus! Proovi tasuta [PERSON_NAME]: Emailid Eemal R [PERSON_NAME] C&C" at bounding box center [307, 12] width 615 height 25
click at [196, 324] on textarea at bounding box center [321, 329] width 312 height 17
type textarea "J"
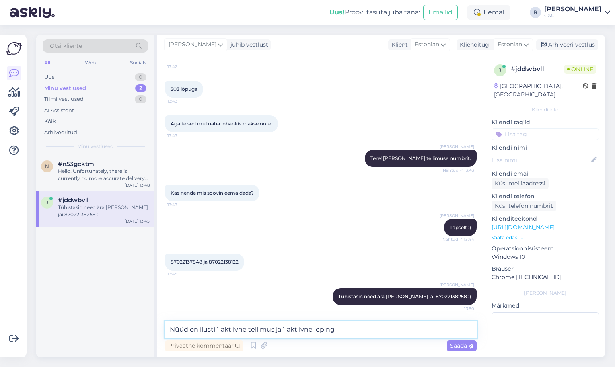
type textarea "Nüüd on ilusti 1 aktiivne tellimus ja 1 aktiivne leping."
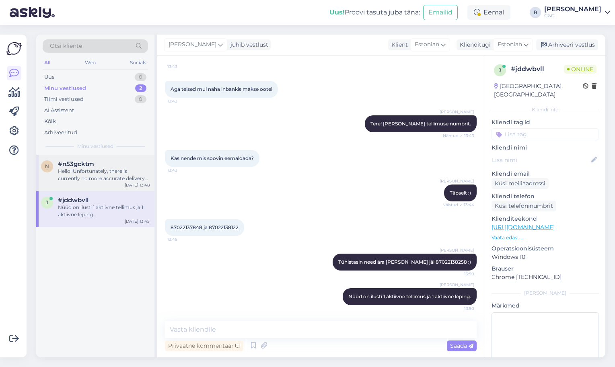
click at [105, 170] on div "Hello! Unfortunately, there is currently no more accurate delivery information …" at bounding box center [104, 175] width 92 height 14
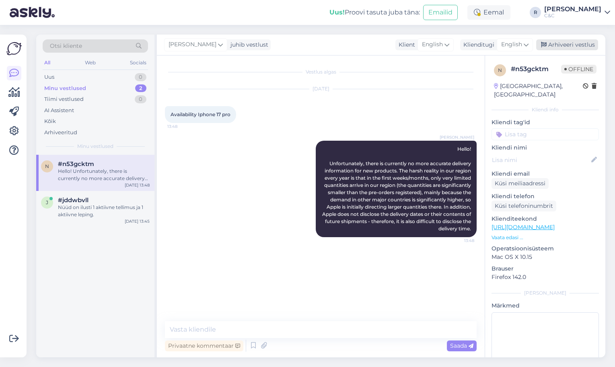
click at [527, 49] on div "Arhiveeri vestlus" at bounding box center [567, 44] width 62 height 11
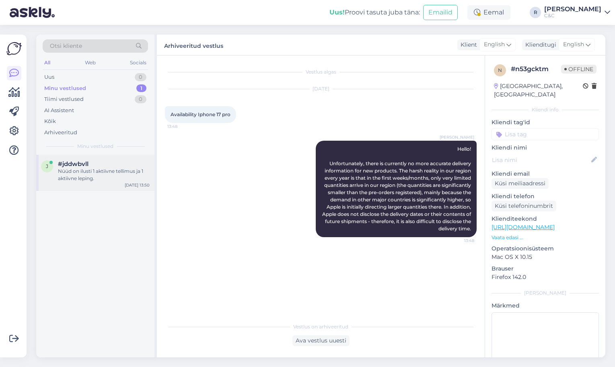
click at [121, 168] on div "Nüüd on ilusti 1 aktiivne tellimus ja 1 aktiivne leping." at bounding box center [104, 175] width 92 height 14
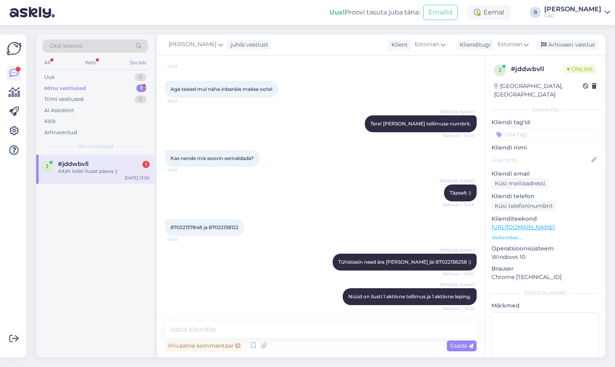
scroll to position [136, 0]
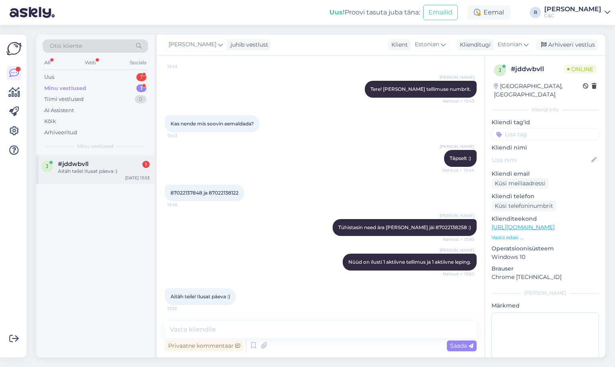
click at [131, 155] on div "j #jddwbvll 1 Aitäh teile! Ilusat päeva :) Sep 17 13:53" at bounding box center [95, 169] width 118 height 29
click at [260, 334] on textarea at bounding box center [321, 329] width 312 height 17
type textarea "Teile ka! :("
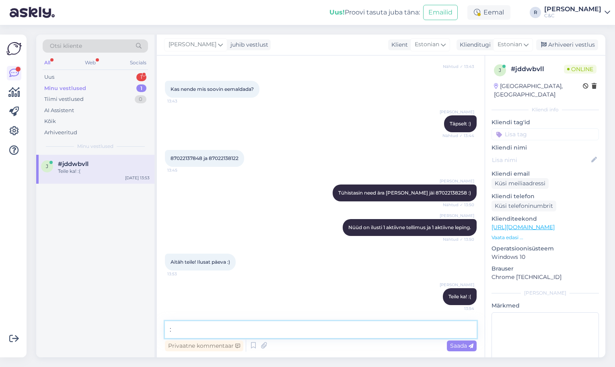
type textarea ":)"
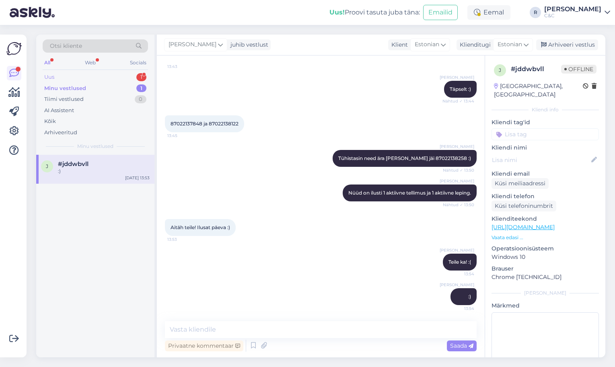
click at [134, 80] on div "Uus 1" at bounding box center [95, 77] width 105 height 11
click at [124, 172] on div "When will the Iphone 17 pro be available at your stores" at bounding box center [104, 175] width 92 height 14
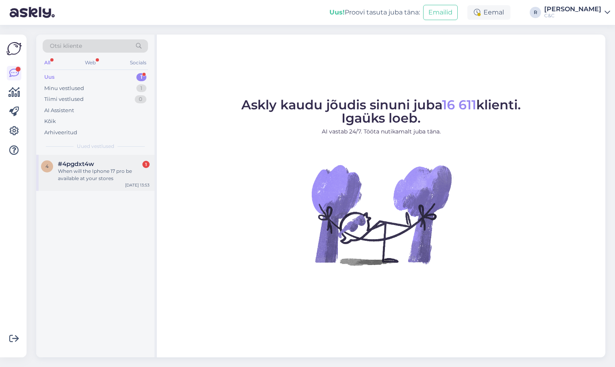
click at [93, 180] on div "When will the Iphone 17 pro be available at your stores" at bounding box center [104, 175] width 92 height 14
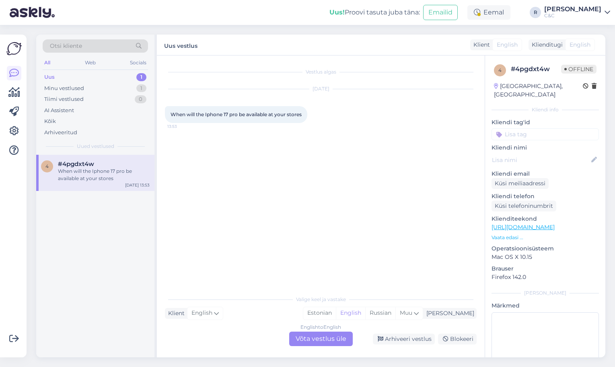
click at [318, 338] on div "English to English Võta vestlus üle" at bounding box center [321, 339] width 64 height 14
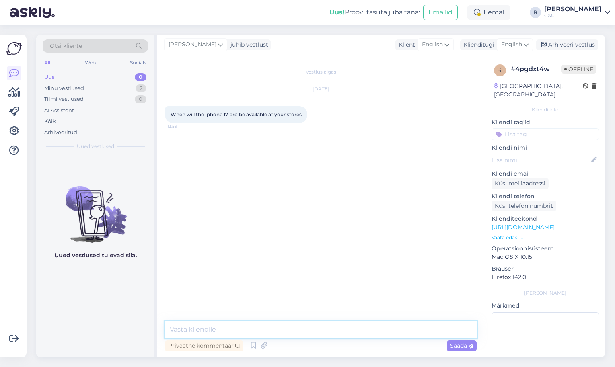
click at [351, 326] on textarea at bounding box center [321, 329] width 312 height 17
click at [252, 345] on icon at bounding box center [254, 346] width 10 height 12
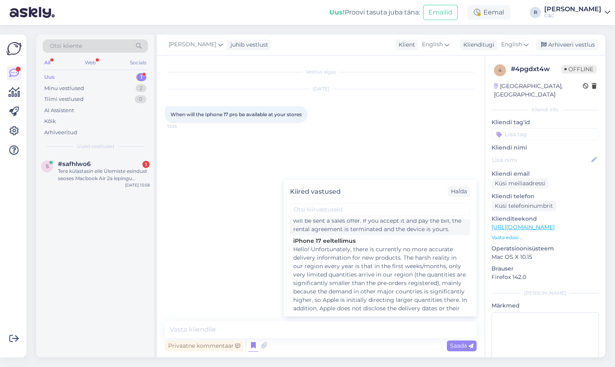
scroll to position [331, 0]
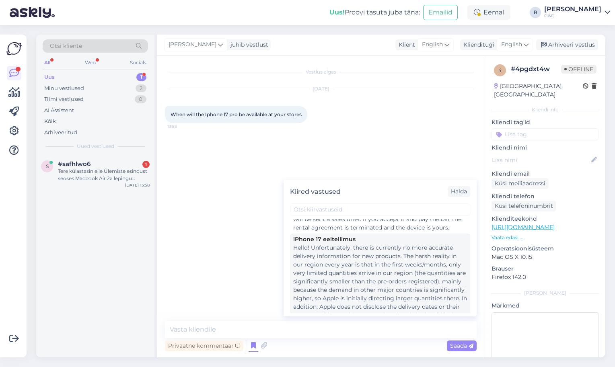
click at [319, 274] on div "Hello! Unfortunately, there is currently no more accurate delivery information …" at bounding box center [380, 299] width 174 height 110
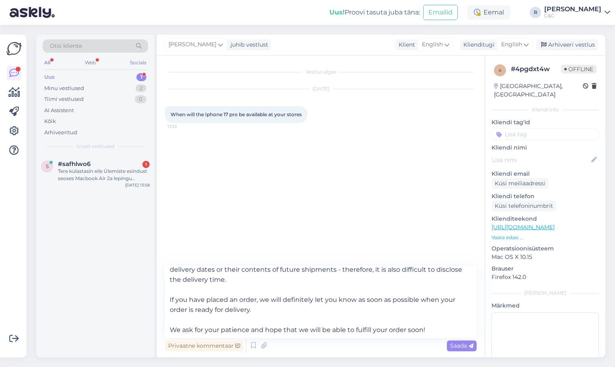
scroll to position [75, 0]
drag, startPoint x: 439, startPoint y: 332, endPoint x: 169, endPoint y: 289, distance: 273.8
click at [169, 289] on textarea "Hello! Unfortunately, there is currently no more accurate delivery information …" at bounding box center [321, 302] width 312 height 72
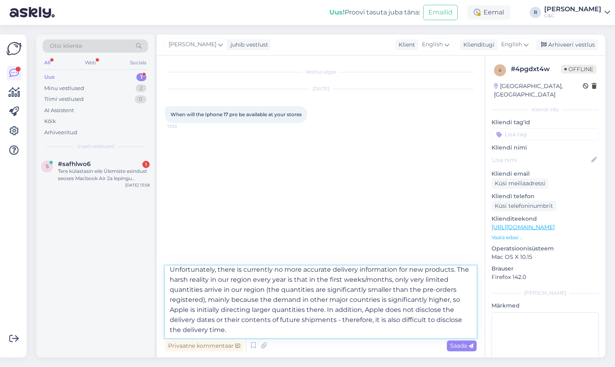
type textarea "Hello! Unfortunately, there is currently no more accurate delivery information …"
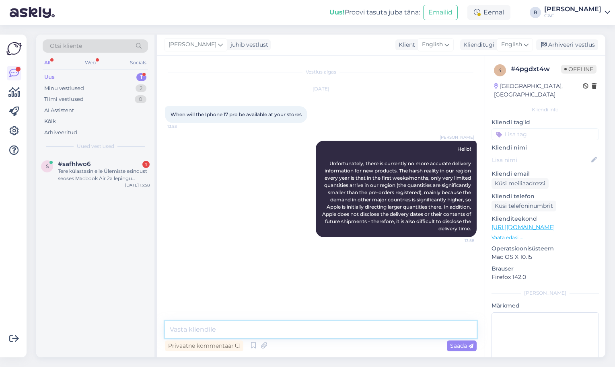
scroll to position [0, 0]
click at [109, 170] on div "Tere külastasin eile Ülemiste esindust seoses Macbook Air 2a lepingu täitumiseg…" at bounding box center [104, 175] width 92 height 14
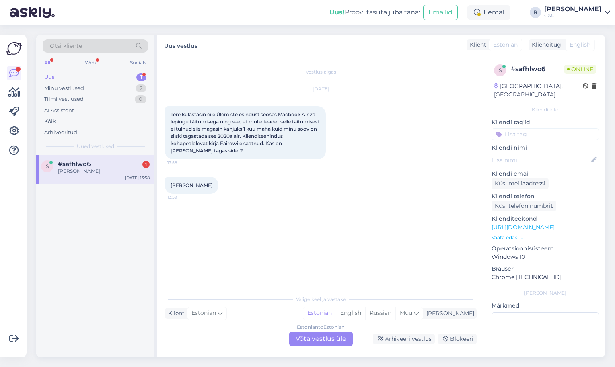
click at [314, 337] on div "Estonian to Estonian Võta vestlus üle" at bounding box center [321, 339] width 64 height 14
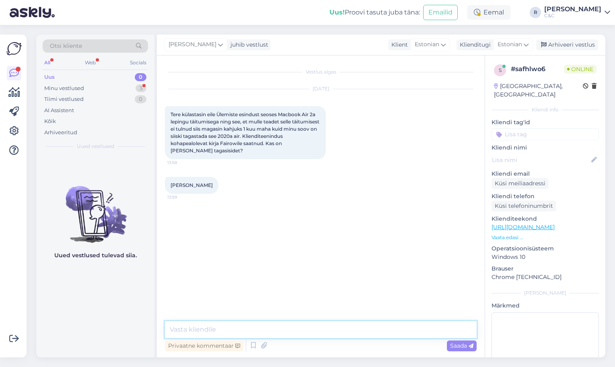
click at [277, 337] on textarea at bounding box center [321, 329] width 312 height 17
type textarea "Tere!"
click at [204, 185] on span "Maria Veberson" at bounding box center [192, 185] width 42 height 6
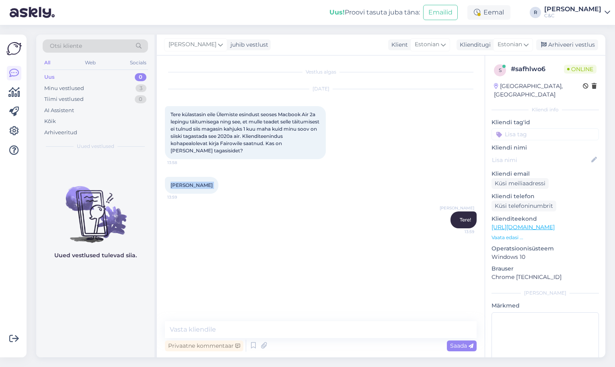
copy div "Maria Veberson 13:59"
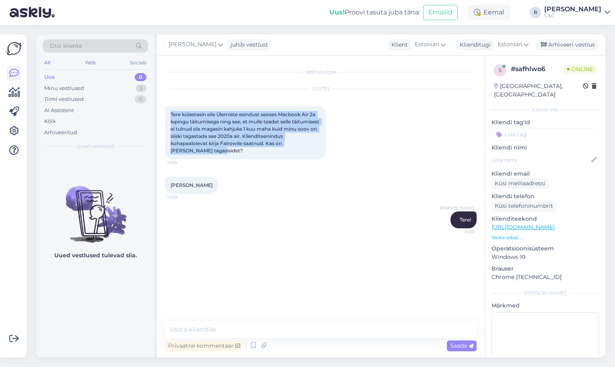
drag, startPoint x: 305, startPoint y: 148, endPoint x: 163, endPoint y: 112, distance: 146.1
click at [163, 112] on div "Vestlus algas Sep 17 2025 Tere külastasin eile Ülemiste esindust seoses Macbook…" at bounding box center [321, 207] width 328 height 302
copy span "Tere külastasin eile Ülemiste esindust seoses Macbook Air 2a lepingu täitumiseg…"
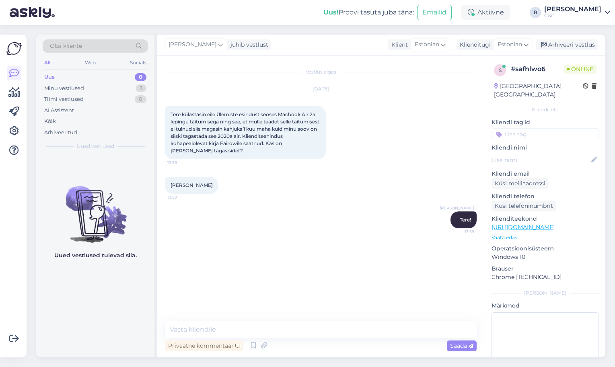
click at [194, 181] on div "Maria Veberson 13:59" at bounding box center [192, 185] width 54 height 17
copy div "Maria Veberson 13:59"
click at [370, 328] on textarea at bounding box center [321, 329] width 312 height 17
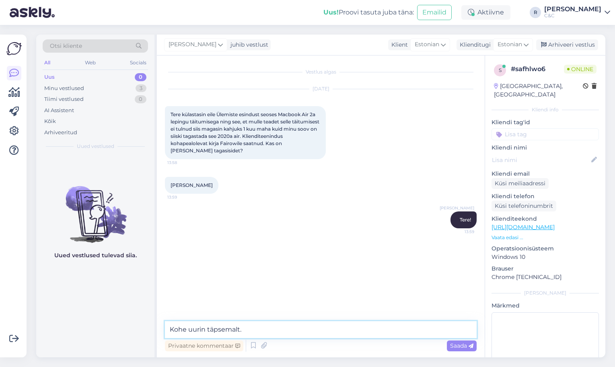
type textarea "Kohe uurin täpsemalt."
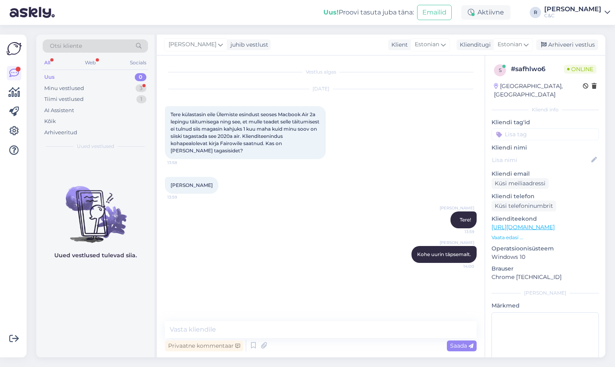
click at [105, 75] on div "Uus 0" at bounding box center [95, 77] width 105 height 11
click at [113, 84] on div "Minu vestlused 3" at bounding box center [95, 88] width 105 height 11
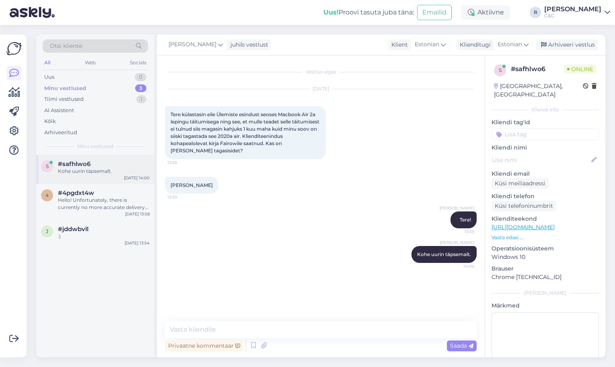
click at [125, 161] on div "#safhlwo6" at bounding box center [104, 164] width 92 height 7
click at [240, 328] on textarea at bounding box center [321, 329] width 312 height 17
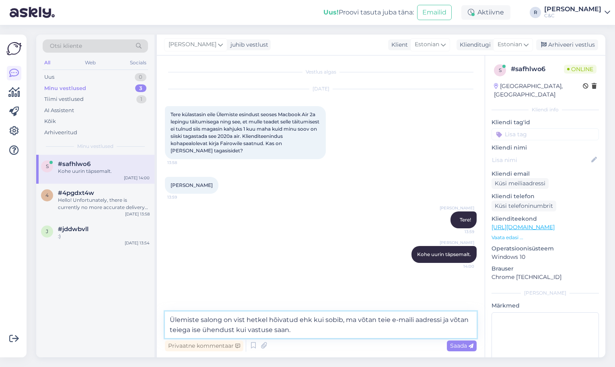
type textarea "Ülemiste salong on vist hetkel hõivatud ehk kui sobib, ma võtan teie e-maili aa…"
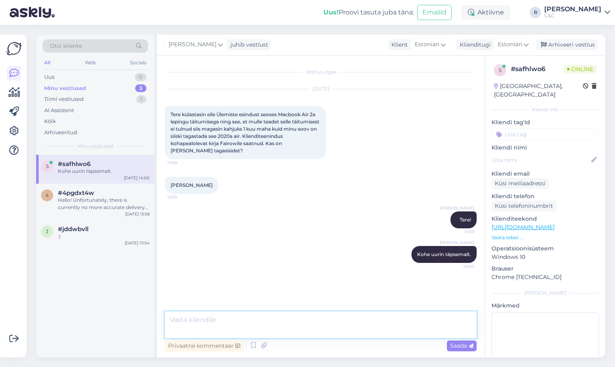
scroll to position [7, 0]
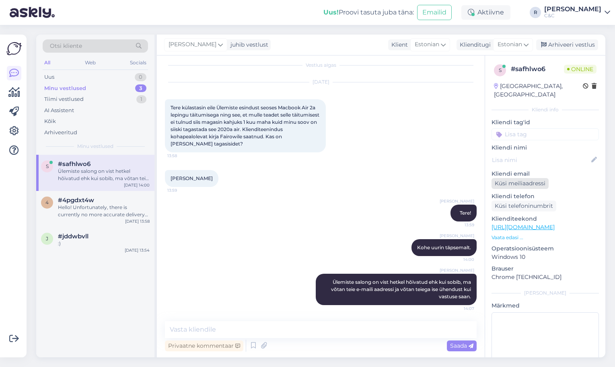
click at [515, 179] on div "Küsi meiliaadressi" at bounding box center [520, 183] width 57 height 11
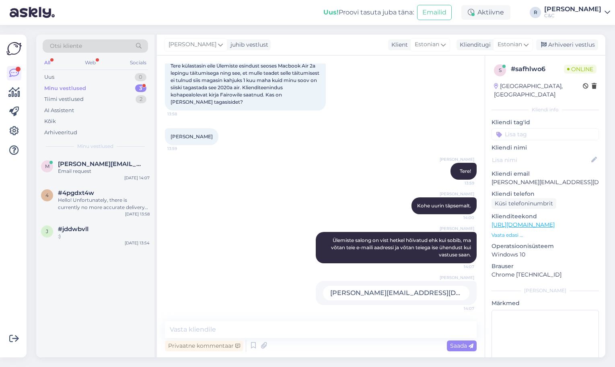
click at [113, 87] on div "Minu vestlused 3" at bounding box center [95, 88] width 105 height 11
click at [99, 175] on div "m maria.veberson@gmail.com Email request Sep 17 14:07" at bounding box center [95, 169] width 118 height 29
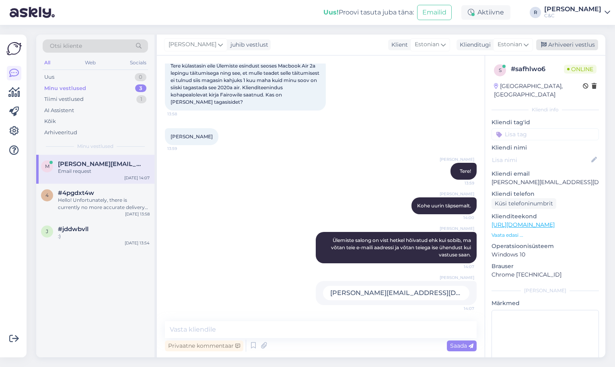
click at [575, 42] on div "Arhiveeri vestlus" at bounding box center [567, 44] width 62 height 11
click at [112, 193] on div "#4pgdxt4w" at bounding box center [104, 193] width 92 height 7
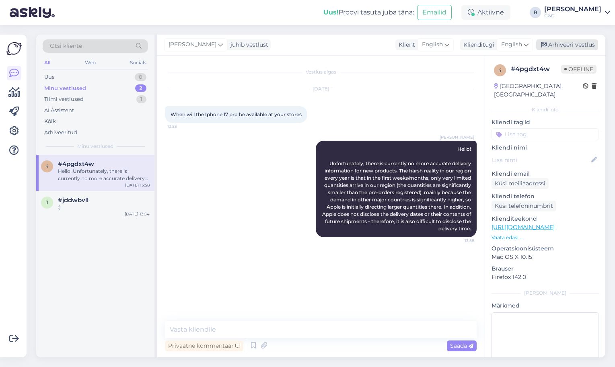
click at [558, 48] on div "Arhiveeri vestlus" at bounding box center [567, 44] width 62 height 11
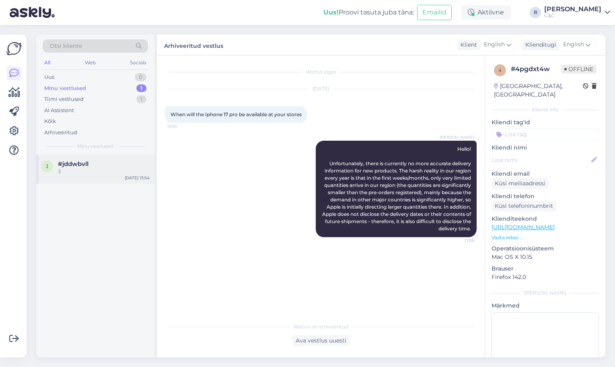
click at [84, 172] on div ":)" at bounding box center [104, 171] width 92 height 7
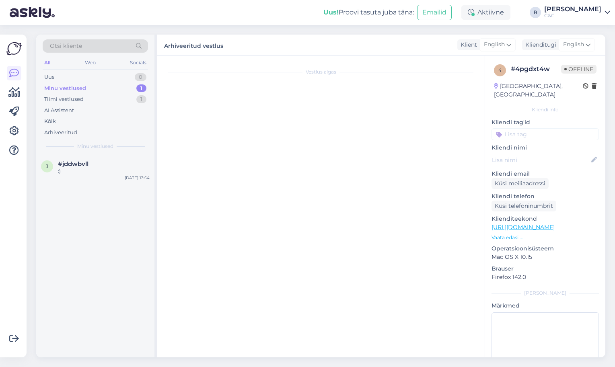
scroll to position [206, 0]
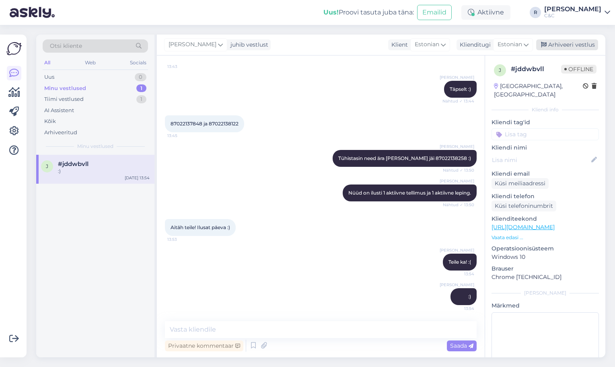
click at [581, 39] on div "Arhiveeri vestlus" at bounding box center [567, 44] width 62 height 11
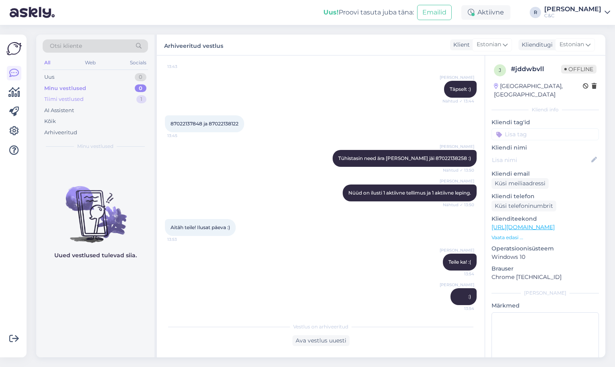
click at [109, 94] on div "Tiimi vestlused 1" at bounding box center [95, 99] width 105 height 11
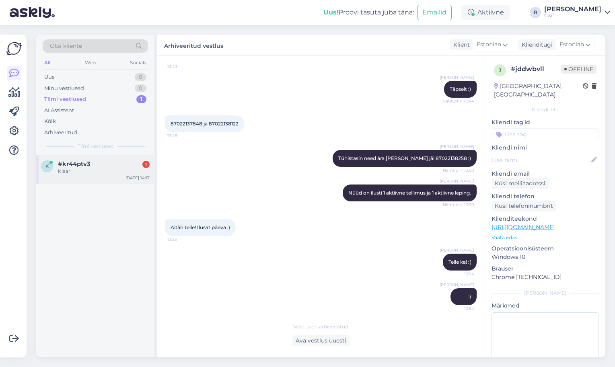
click at [99, 168] on div "Klaar" at bounding box center [104, 171] width 92 height 7
